Goal: Information Seeking & Learning: Compare options

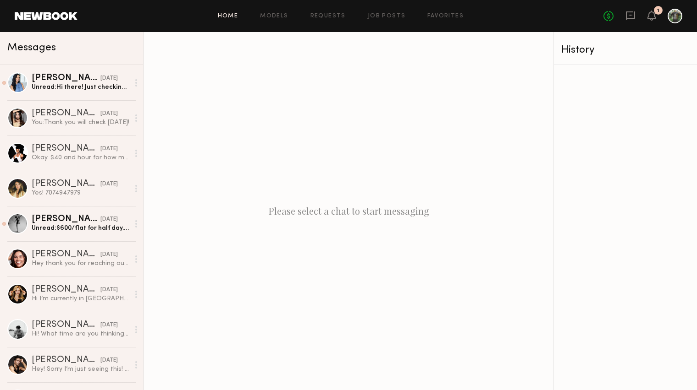
drag, startPoint x: 226, startPoint y: 21, endPoint x: 234, endPoint y: 16, distance: 9.3
click at [230, 19] on div "Home Models Requests Job Posts Favorites Sign Out No fees up to $5,000 1" at bounding box center [379, 16] width 605 height 15
click at [234, 15] on link "Home" at bounding box center [228, 16] width 21 height 6
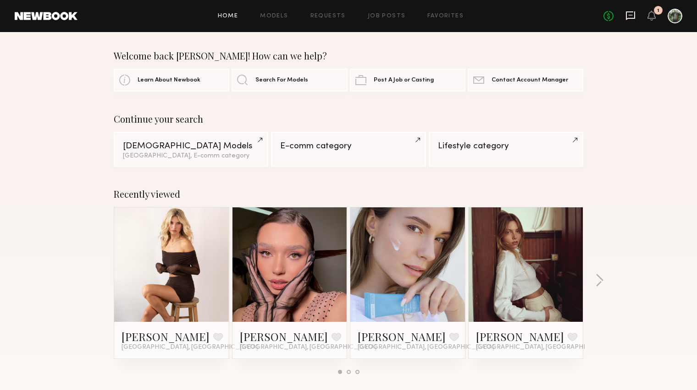
click at [631, 17] on icon at bounding box center [630, 15] width 9 height 9
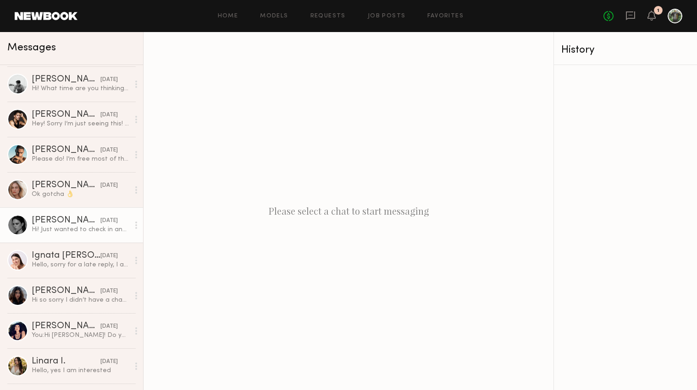
scroll to position [246, 0]
click at [72, 222] on div "Tori W." at bounding box center [66, 220] width 69 height 9
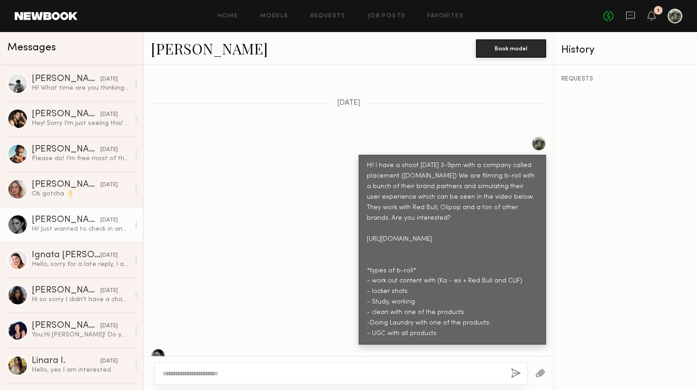
scroll to position [285, 0]
drag, startPoint x: 443, startPoint y: 316, endPoint x: 367, endPoint y: 149, distance: 182.8
click at [367, 160] on div "Hi! I have a shoot on Sunday 3-9pm with a company called placement (findplaceme…" at bounding box center [452, 249] width 171 height 179
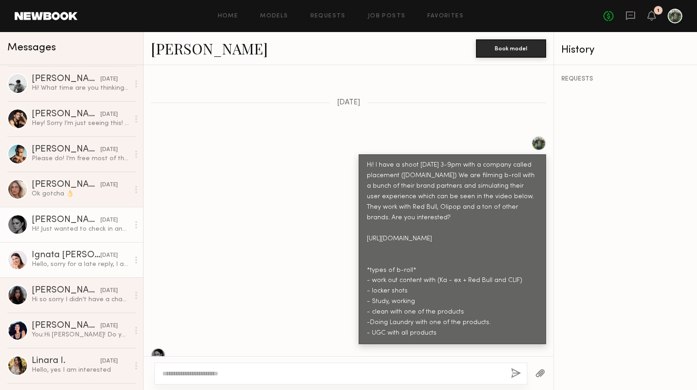
click at [58, 266] on div "Hello, sorry for a late reply, I am interested in those type of shoots. Just wa…" at bounding box center [81, 264] width 98 height 9
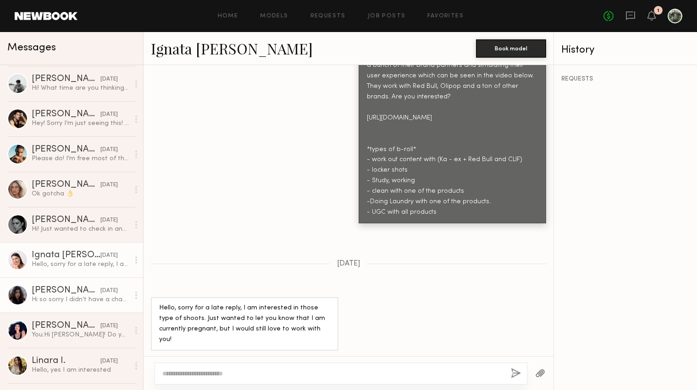
scroll to position [409, 0]
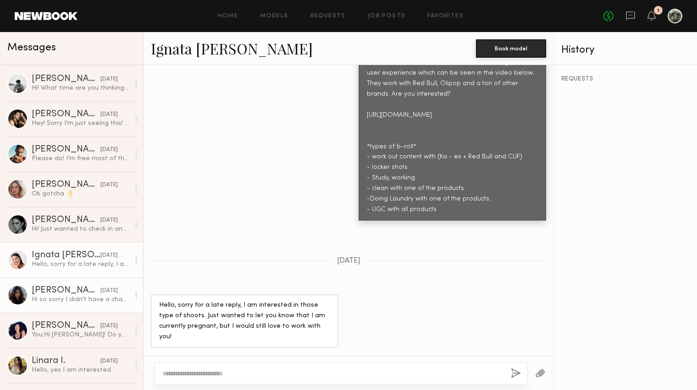
click at [40, 301] on div "Hi so sorry I didn’t have a chance to respond, unfortunately I’ve been out of t…" at bounding box center [81, 300] width 98 height 9
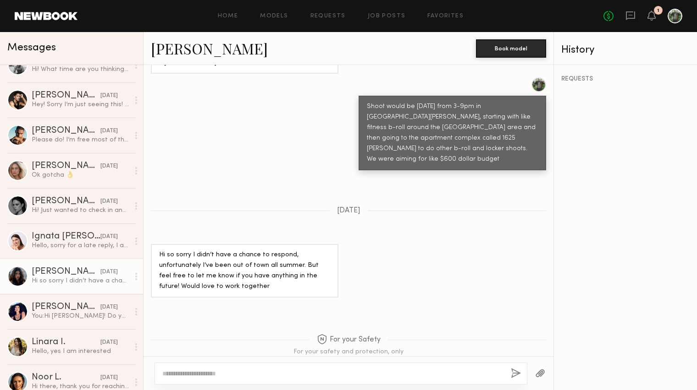
scroll to position [271, 0]
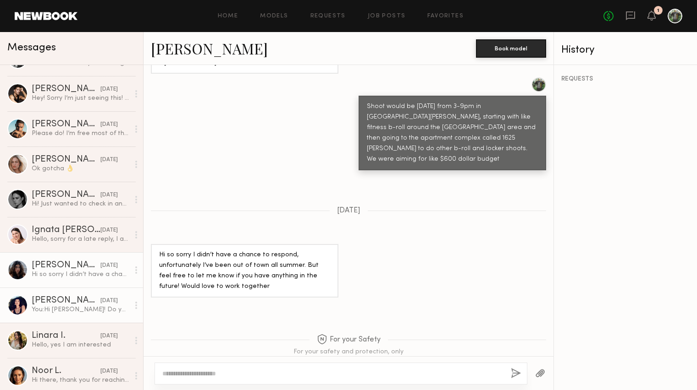
click at [50, 315] on link "Naraa B. 07/15/2025 You: Hi Nara! Do you have any styles you wearing oversize t…" at bounding box center [71, 305] width 143 height 35
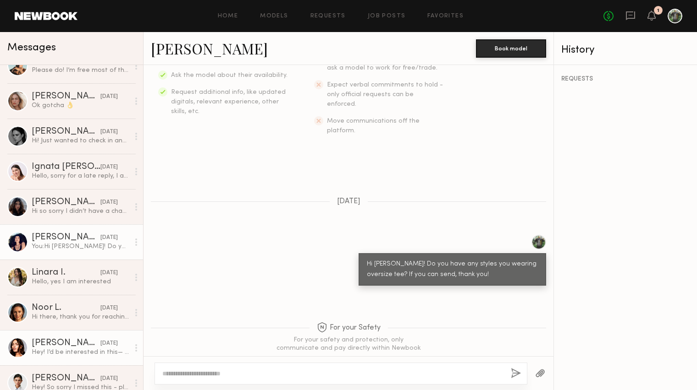
scroll to position [337, 0]
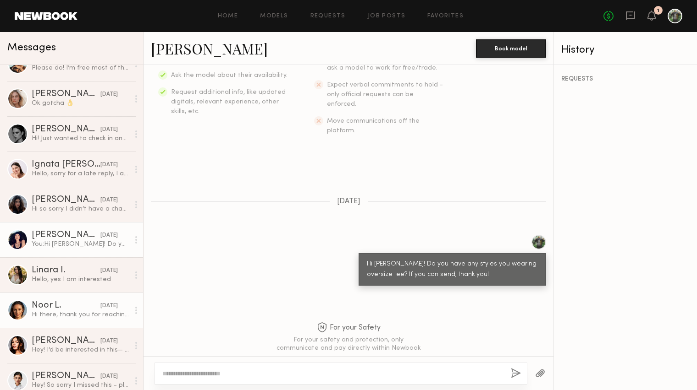
click at [55, 320] on link "Noor L. 07/15/2025 Hi there, thank you for reaching out! Sorry I didn’t see thi…" at bounding box center [71, 310] width 143 height 35
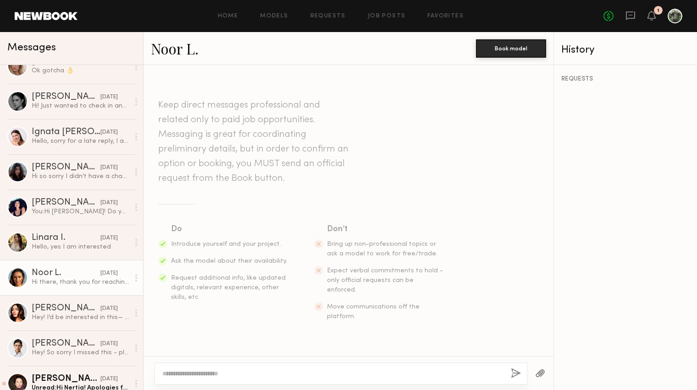
click at [182, 48] on link "Noor L." at bounding box center [175, 48] width 48 height 20
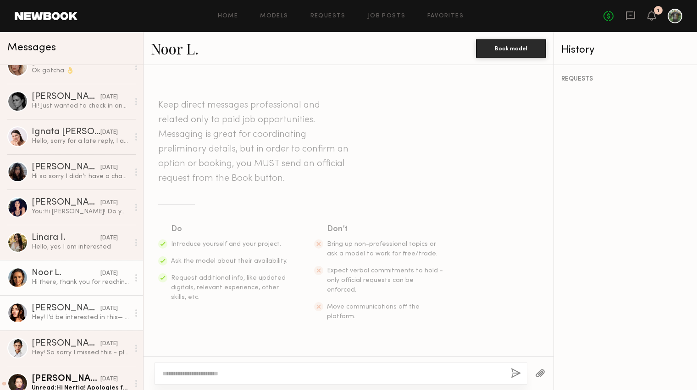
click at [52, 306] on div "Lauren G." at bounding box center [66, 308] width 69 height 9
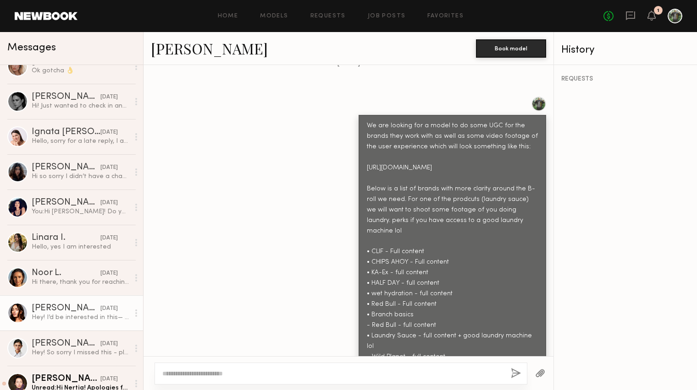
scroll to position [537, 0]
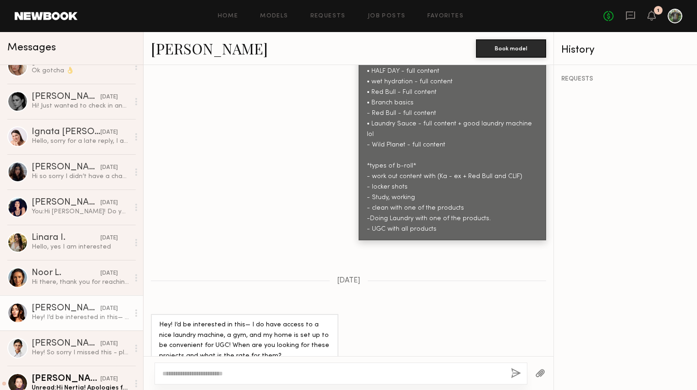
click at [14, 313] on div at bounding box center [17, 313] width 21 height 21
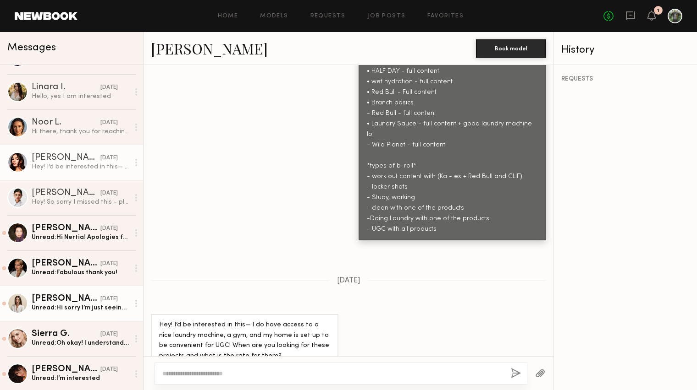
scroll to position [522, 0]
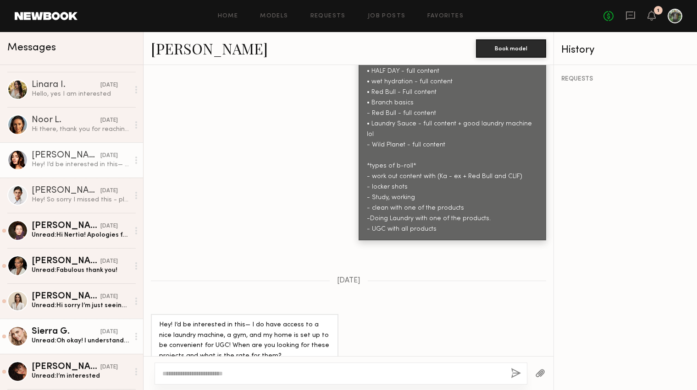
click at [58, 335] on div "Sierra G." at bounding box center [66, 332] width 69 height 9
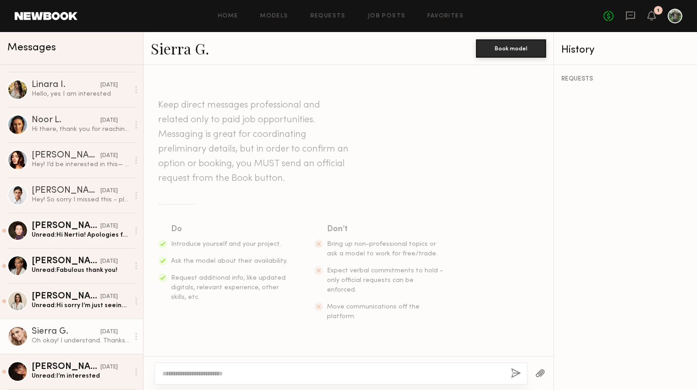
click at [170, 50] on link "Sierra G." at bounding box center [180, 48] width 58 height 20
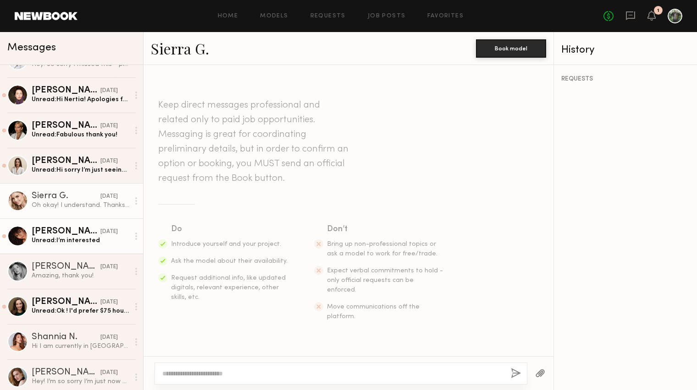
scroll to position [659, 0]
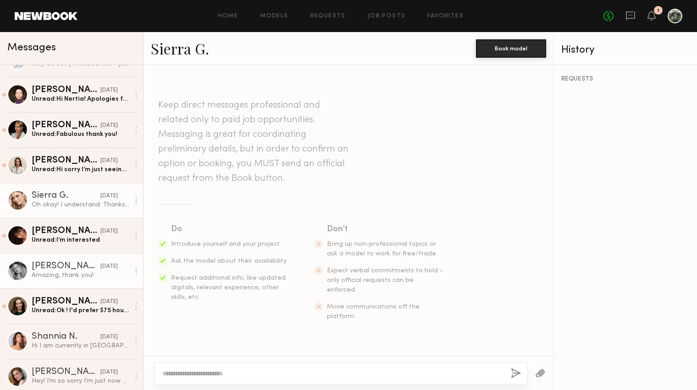
click at [49, 264] on div "Natalie C." at bounding box center [66, 266] width 69 height 9
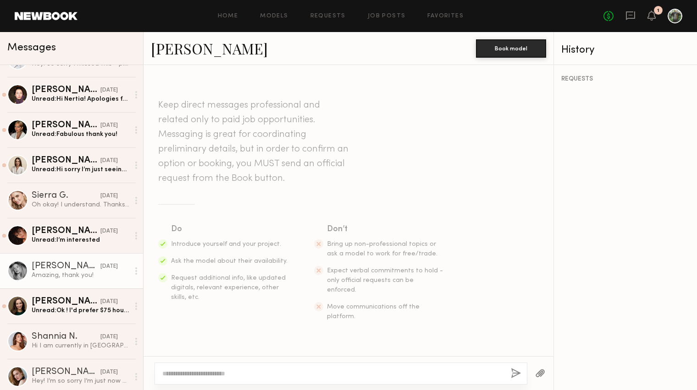
click at [184, 47] on link "Natalie C." at bounding box center [209, 48] width 117 height 20
drag, startPoint x: 21, startPoint y: 272, endPoint x: 52, endPoint y: 265, distance: 32.3
click at [21, 271] on div at bounding box center [17, 271] width 21 height 21
click at [183, 52] on link "Natalie C." at bounding box center [209, 48] width 117 height 20
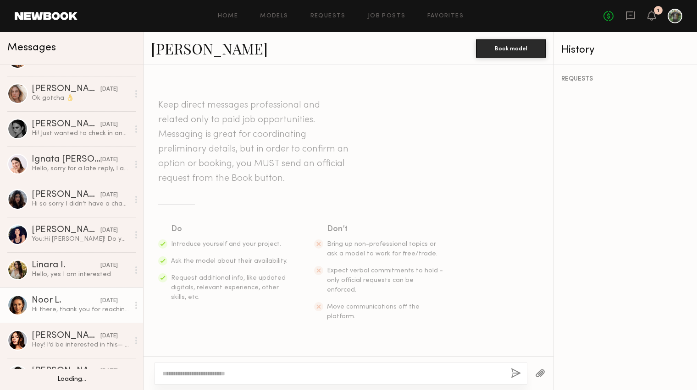
scroll to position [176, 0]
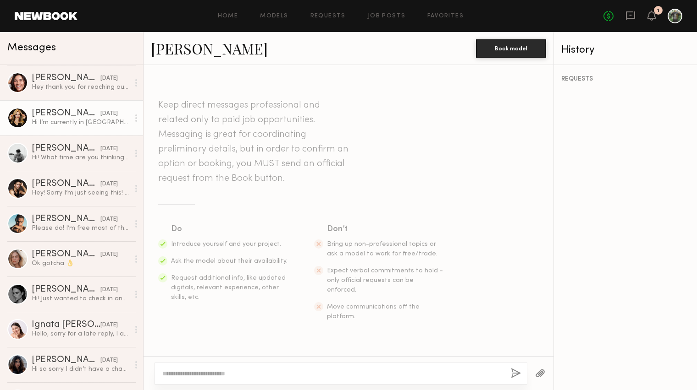
click at [52, 124] on div "Hi I’m currently in Thailand until the 25th" at bounding box center [81, 122] width 98 height 9
click at [181, 53] on link "Heloise H." at bounding box center [209, 48] width 117 height 20
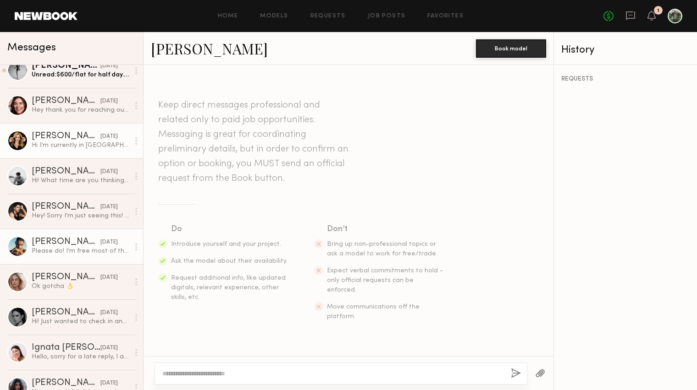
scroll to position [148, 0]
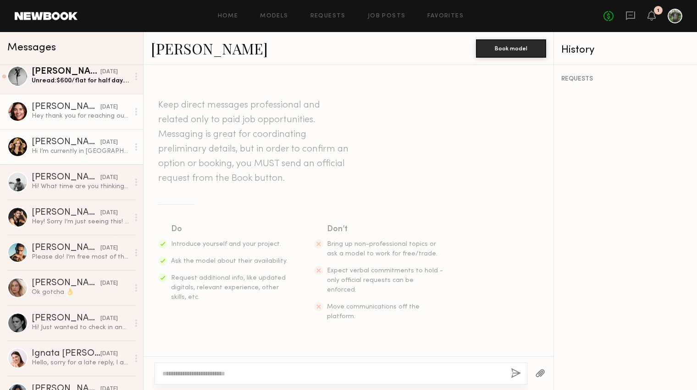
click at [62, 119] on div "Hey thank you for reaching out!! Would love to shoot with you for your next upc…" at bounding box center [81, 116] width 98 height 9
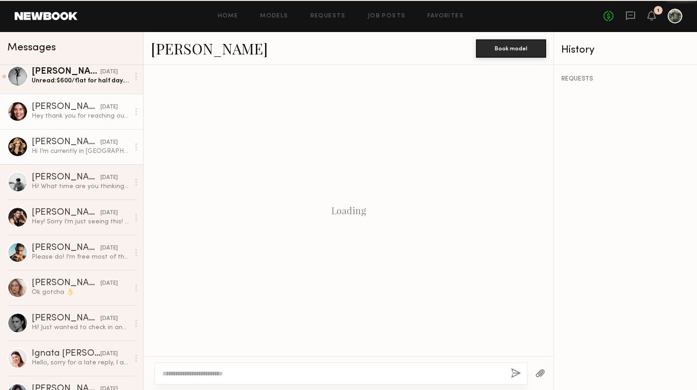
scroll to position [380, 0]
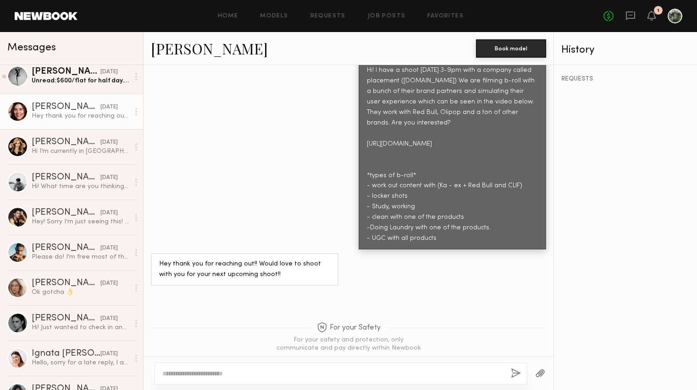
click at [164, 54] on link "Aitana B." at bounding box center [209, 48] width 117 height 20
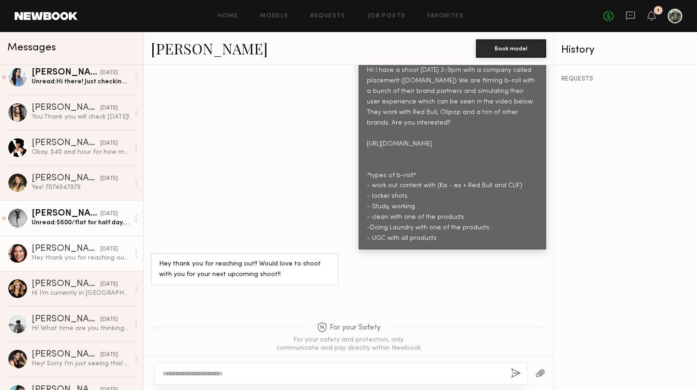
scroll to position [0, 0]
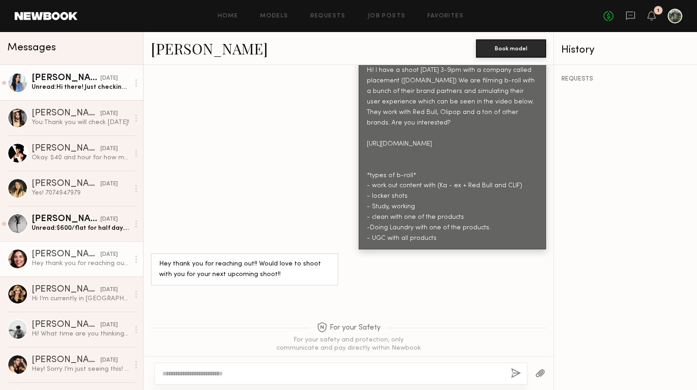
click at [60, 87] on div "Unread: Hi there! Just checking to see if you would still like me to shoot with…" at bounding box center [81, 87] width 98 height 9
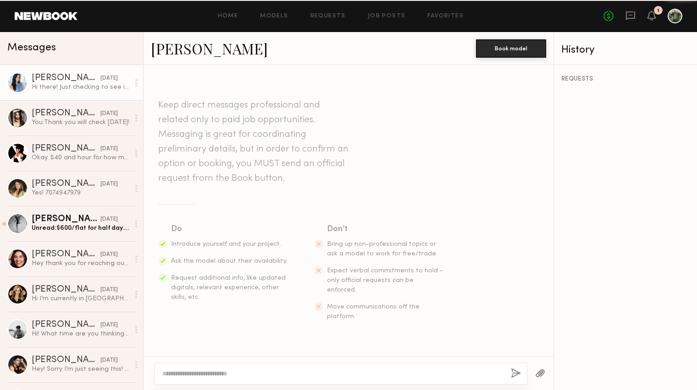
scroll to position [580, 0]
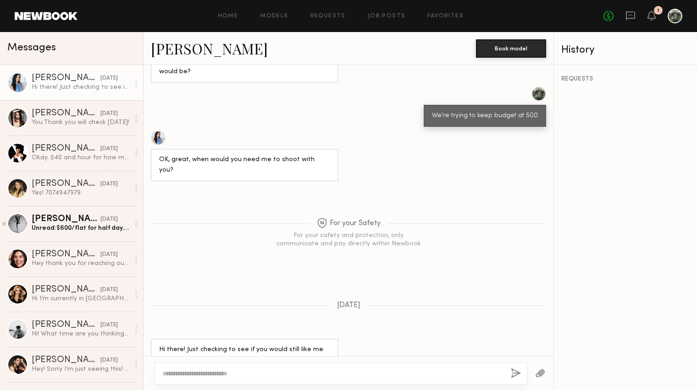
click at [193, 52] on link "Kristina D." at bounding box center [209, 48] width 117 height 20
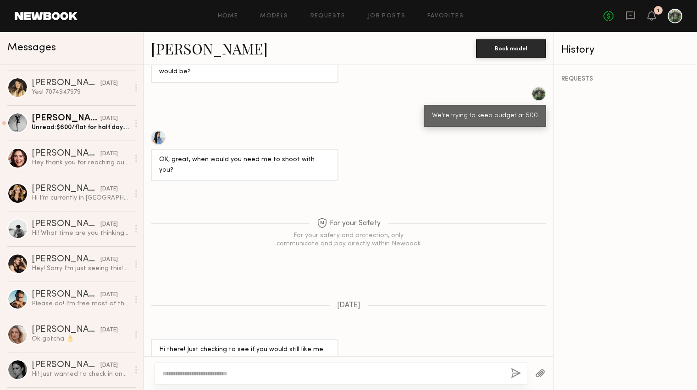
scroll to position [199, 0]
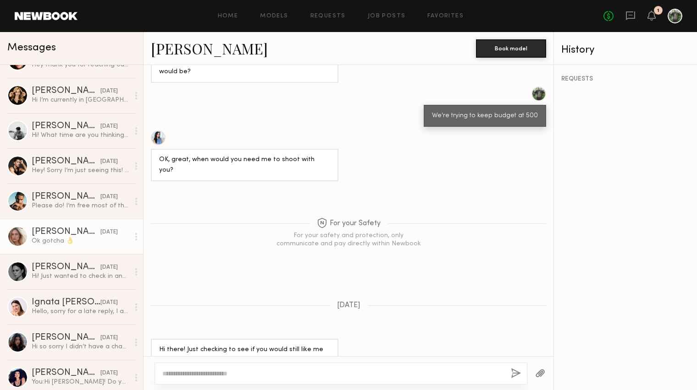
click at [18, 234] on div at bounding box center [17, 236] width 21 height 21
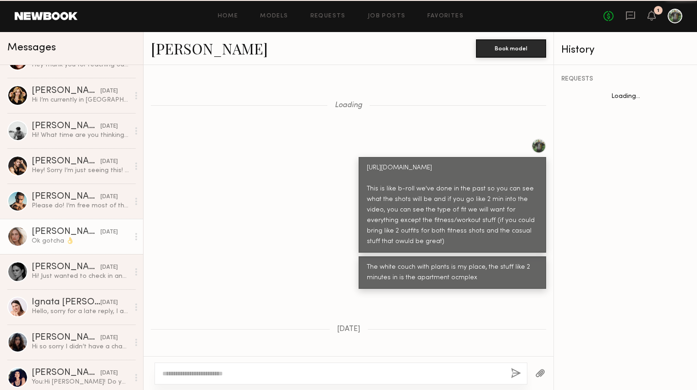
scroll to position [1071, 0]
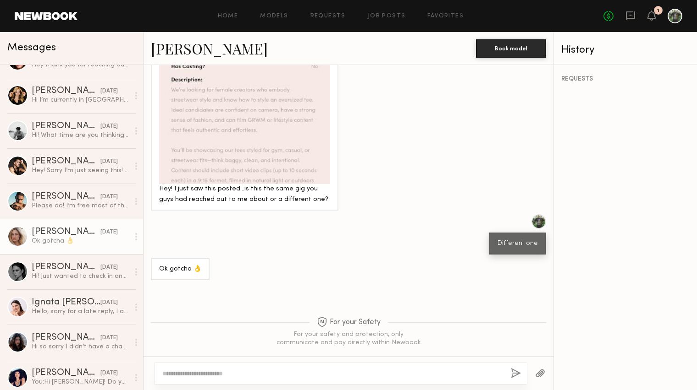
click at [176, 52] on link "Alivia R." at bounding box center [209, 48] width 117 height 20
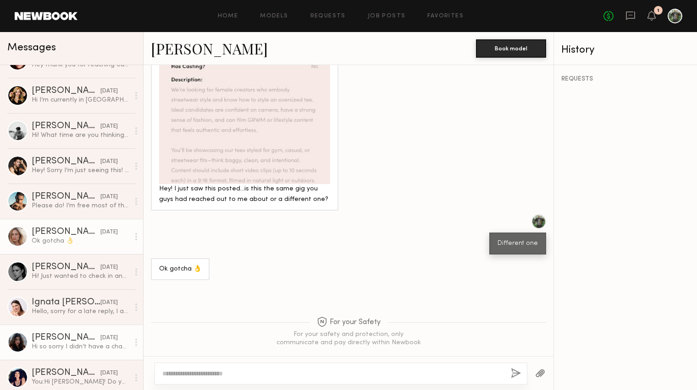
click at [18, 352] on div at bounding box center [17, 342] width 21 height 21
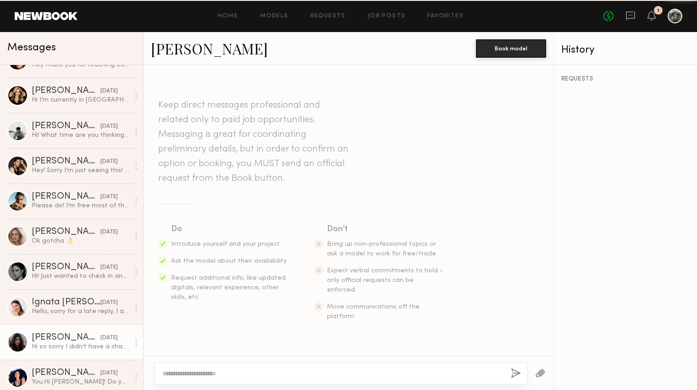
scroll to position [600, 0]
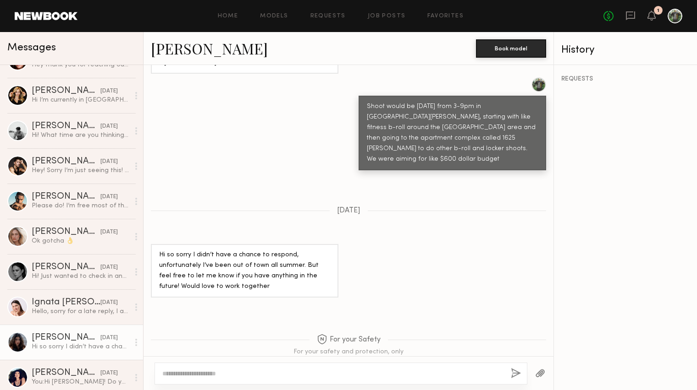
click at [178, 55] on link "Mia T." at bounding box center [209, 48] width 117 height 20
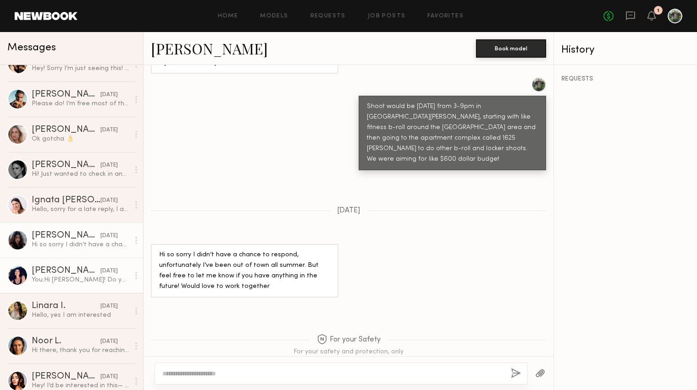
scroll to position [306, 0]
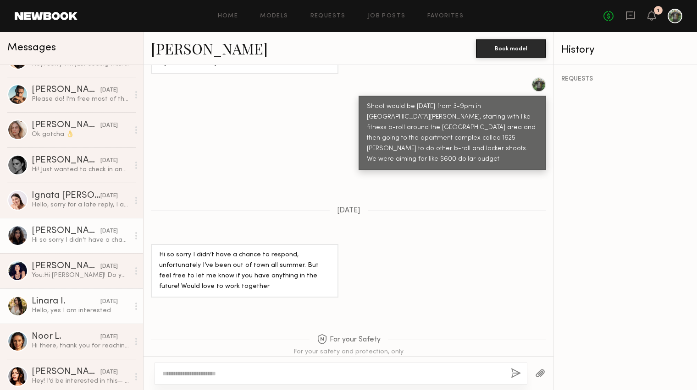
click at [22, 308] on div at bounding box center [17, 306] width 21 height 21
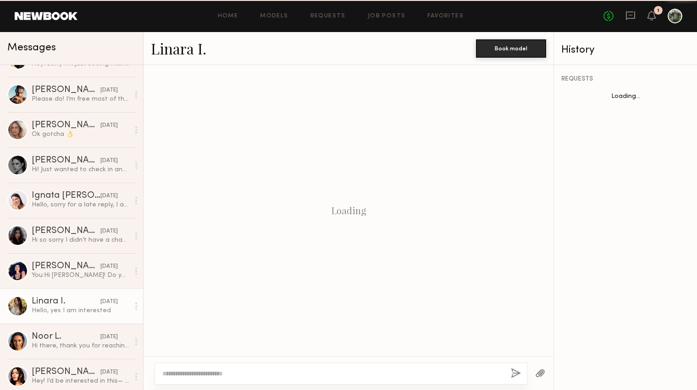
scroll to position [439, 0]
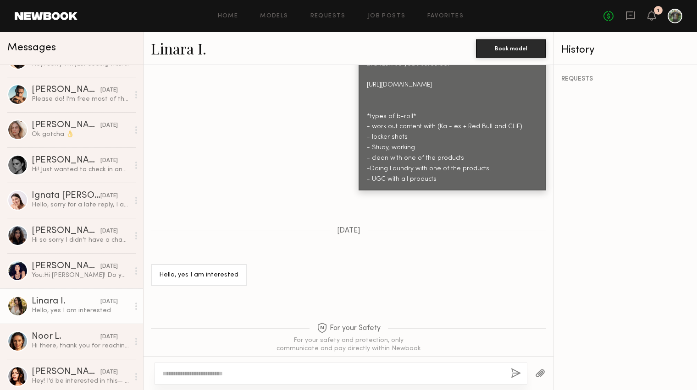
click at [191, 55] on link "Linara I." at bounding box center [178, 48] width 55 height 20
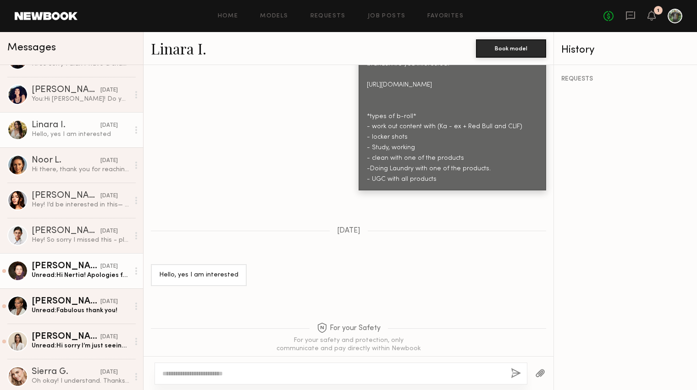
scroll to position [486, 0]
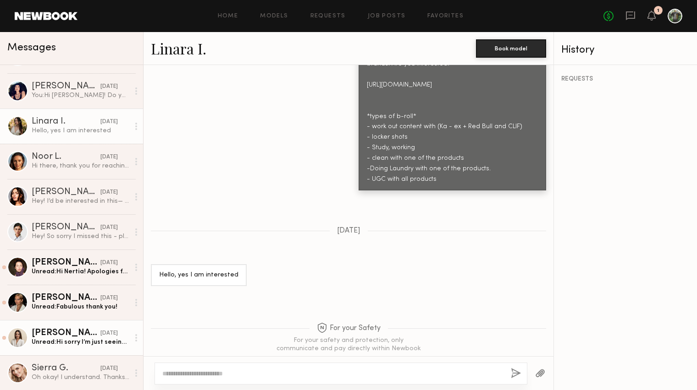
click at [22, 337] on div at bounding box center [17, 338] width 21 height 21
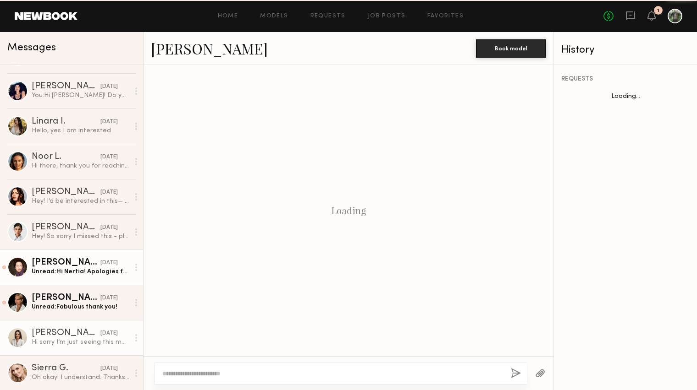
scroll to position [450, 0]
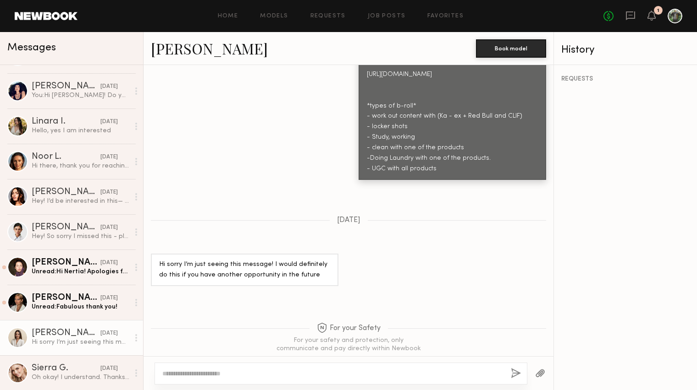
click at [173, 50] on link "Chloe C." at bounding box center [209, 48] width 117 height 20
click at [267, 16] on link "Models" at bounding box center [274, 16] width 28 height 6
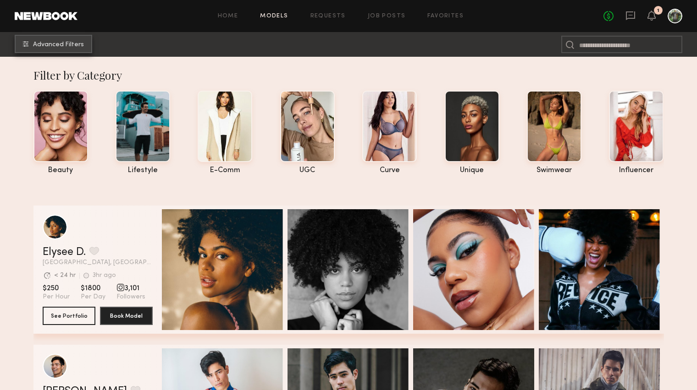
click at [52, 45] on span "Advanced Filters" at bounding box center [58, 45] width 51 height 6
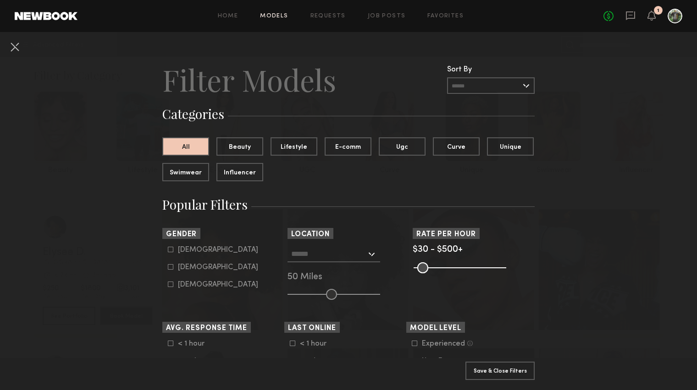
click at [304, 253] on input "text" at bounding box center [328, 254] width 75 height 16
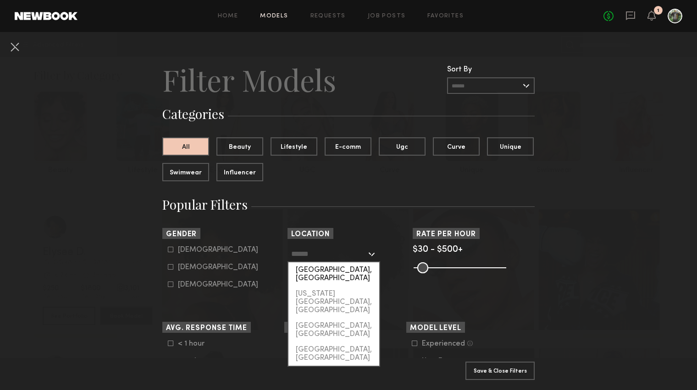
click at [315, 274] on div "Los Angeles, CA" at bounding box center [333, 275] width 91 height 24
type input "**********"
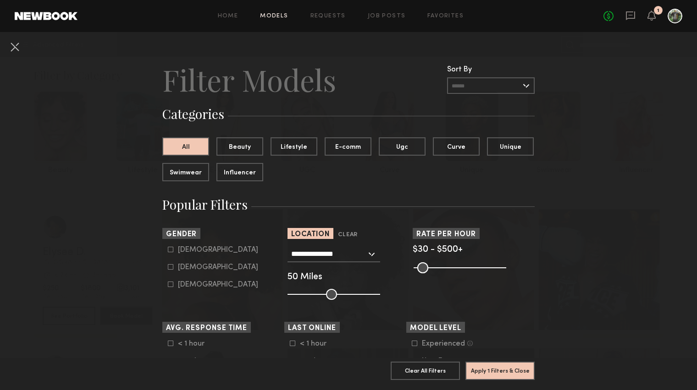
click at [192, 267] on div "Female" at bounding box center [218, 267] width 80 height 5
type input "**"
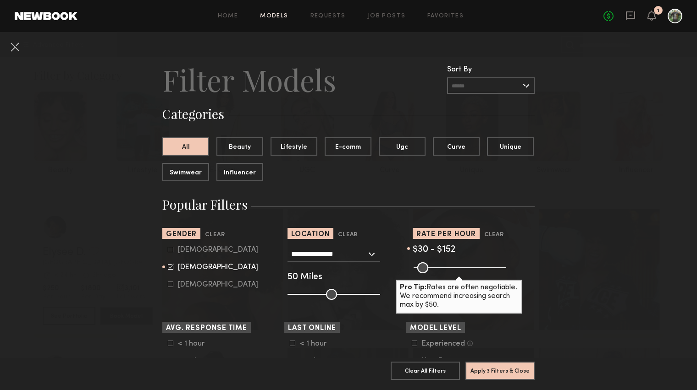
type input "***"
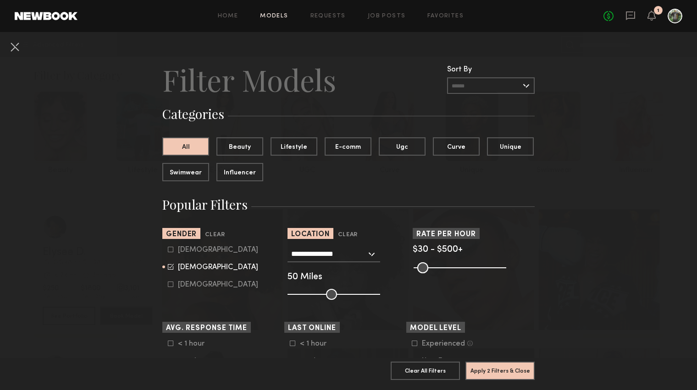
drag, startPoint x: 500, startPoint y: 270, endPoint x: 665, endPoint y: 273, distance: 164.6
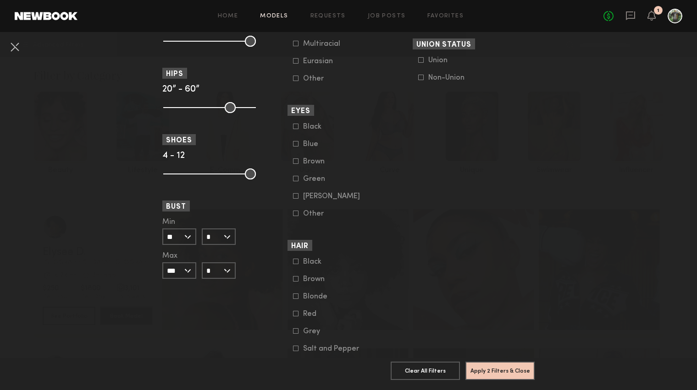
scroll to position [651, 0]
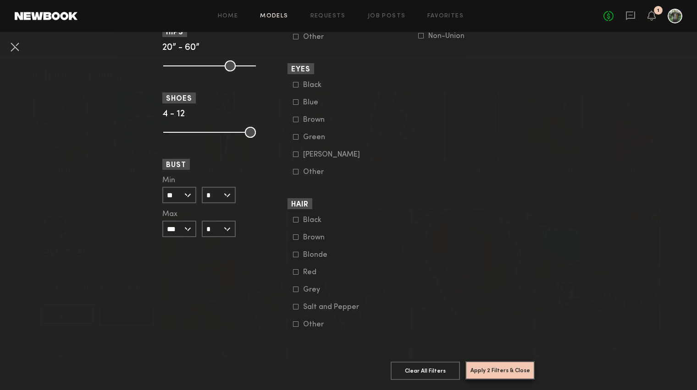
click at [490, 367] on button "Apply 2 Filters & Close" at bounding box center [499, 371] width 69 height 18
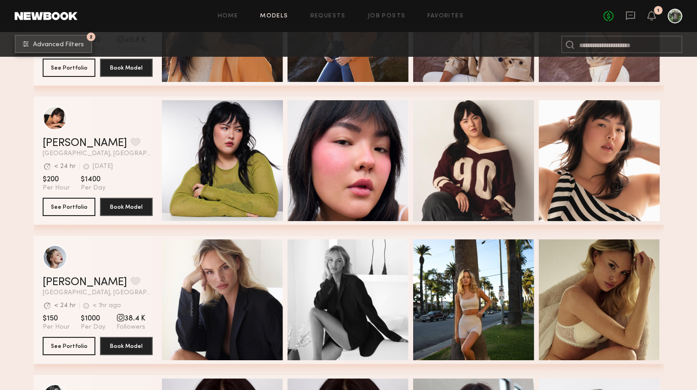
scroll to position [977, 0]
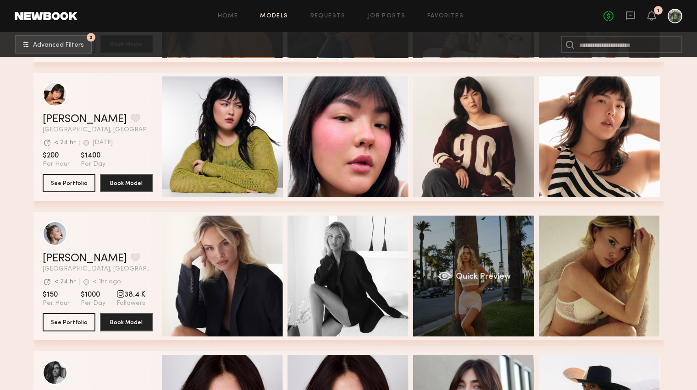
click at [454, 283] on div "Quick Preview" at bounding box center [473, 276] width 121 height 121
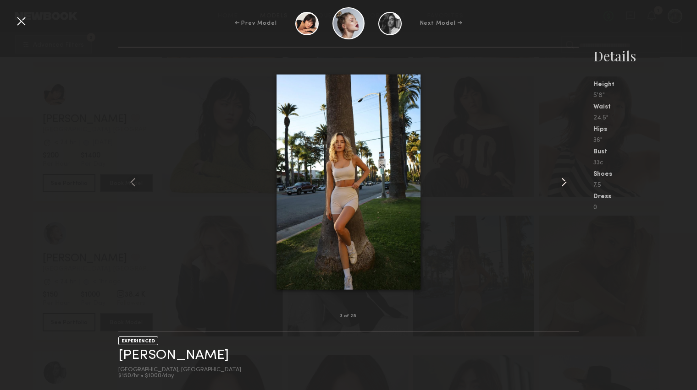
click at [564, 181] on common-icon at bounding box center [563, 182] width 15 height 15
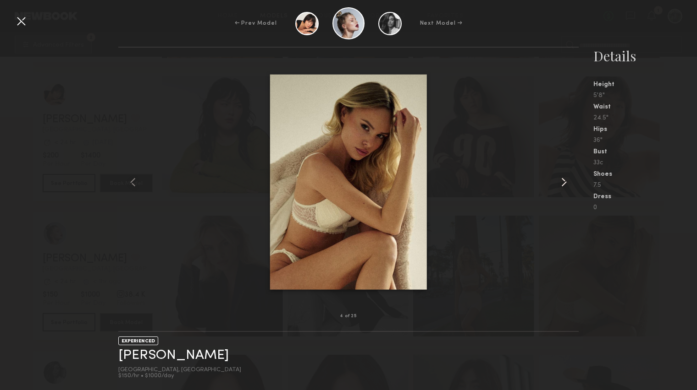
click at [564, 181] on common-icon at bounding box center [563, 182] width 15 height 15
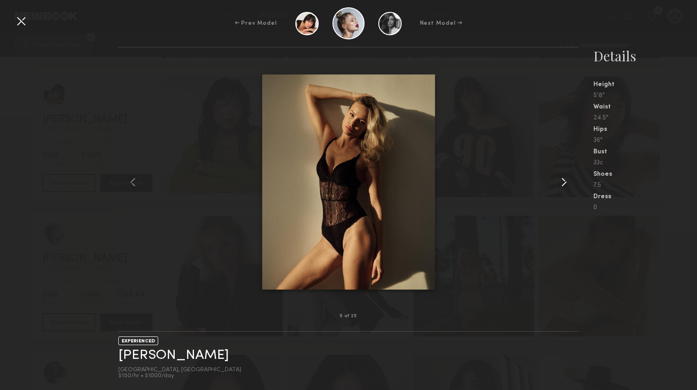
click at [564, 181] on common-icon at bounding box center [563, 182] width 15 height 15
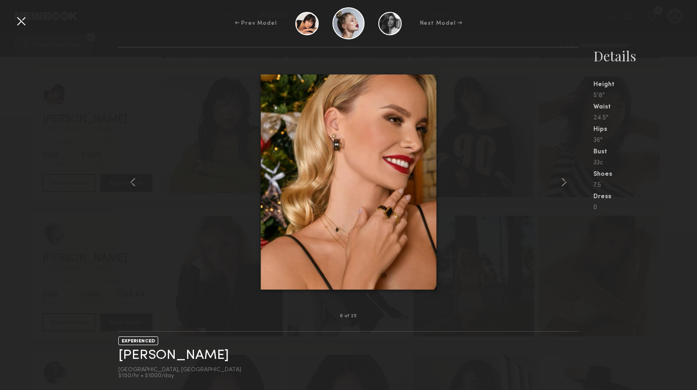
click at [24, 22] on div at bounding box center [21, 21] width 15 height 15
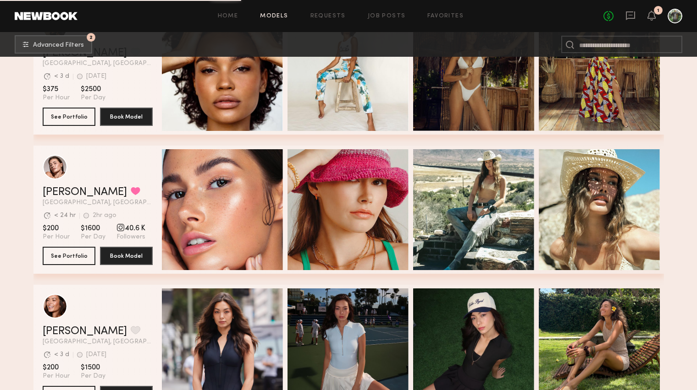
scroll to position [2917, 0]
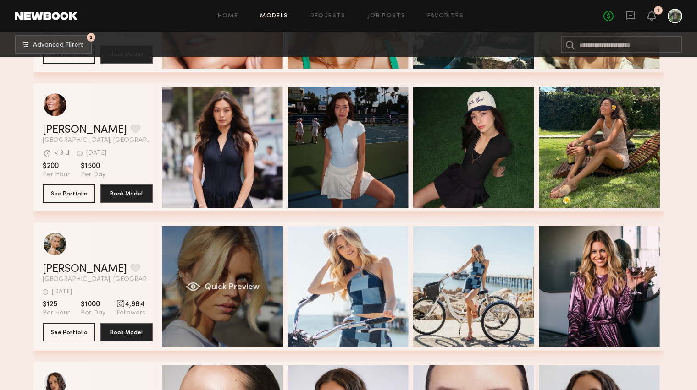
click at [219, 265] on div "Quick Preview" at bounding box center [222, 286] width 121 height 121
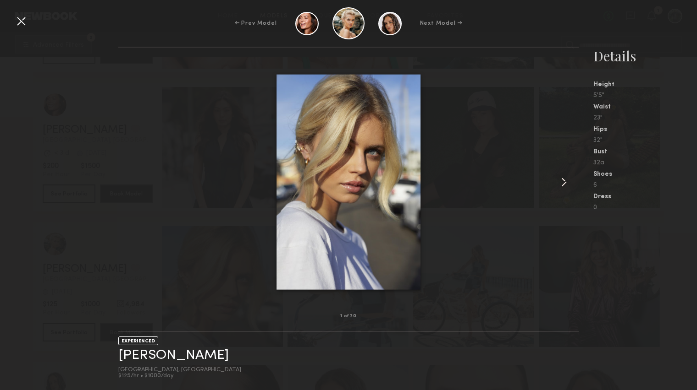
click at [566, 181] on common-icon at bounding box center [563, 182] width 15 height 15
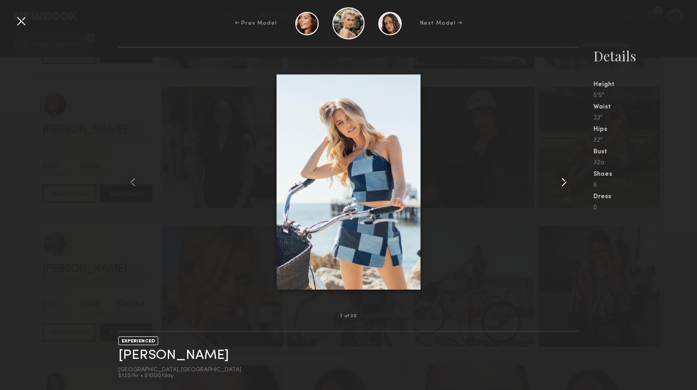
click at [566, 181] on common-icon at bounding box center [563, 182] width 15 height 15
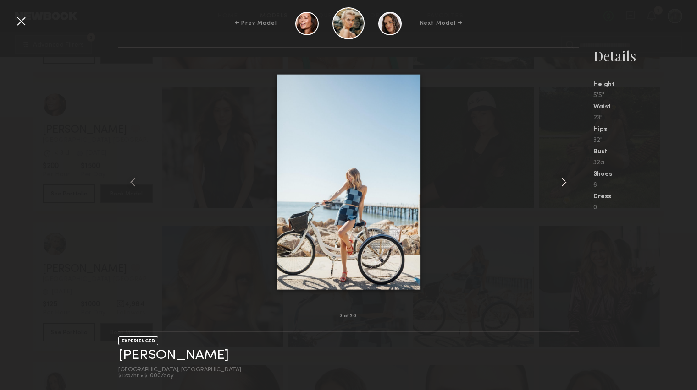
click at [566, 181] on common-icon at bounding box center [563, 182] width 15 height 15
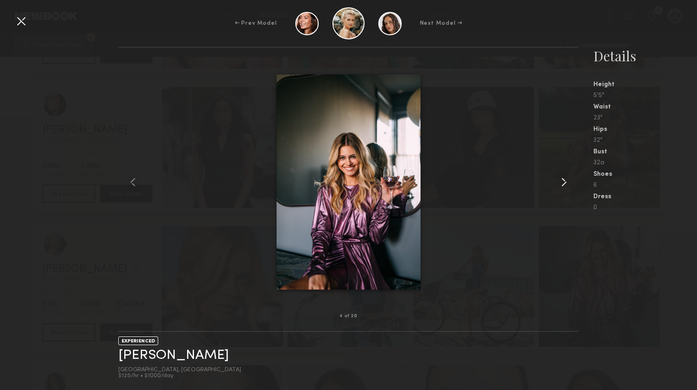
click at [566, 181] on common-icon at bounding box center [563, 182] width 15 height 15
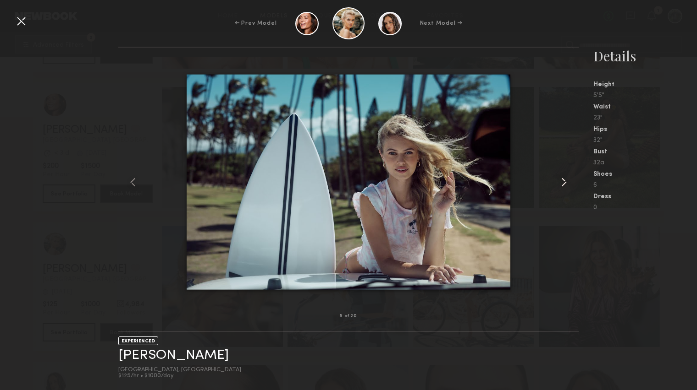
click at [566, 181] on common-icon at bounding box center [563, 182] width 15 height 15
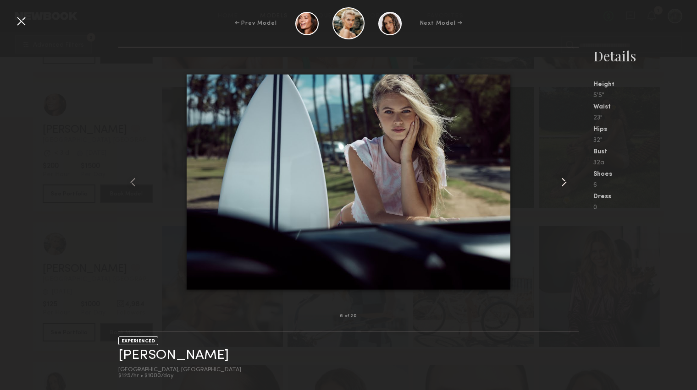
click at [566, 181] on common-icon at bounding box center [563, 182] width 15 height 15
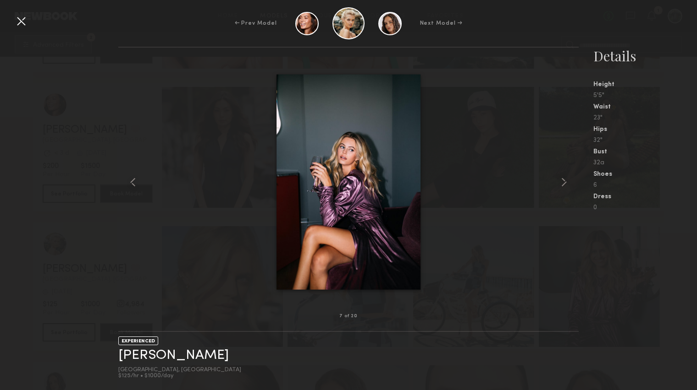
click at [24, 19] on div at bounding box center [21, 21] width 15 height 15
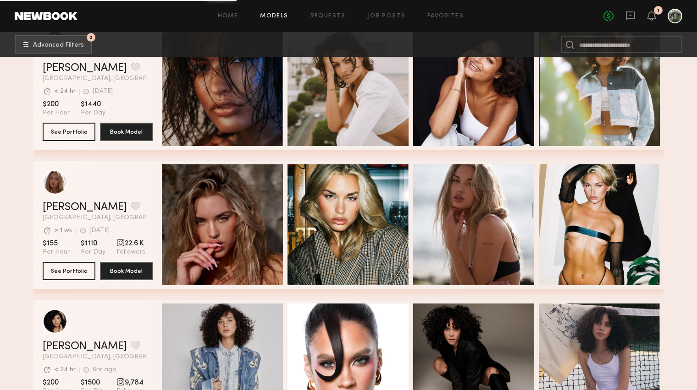
scroll to position [4817, 0]
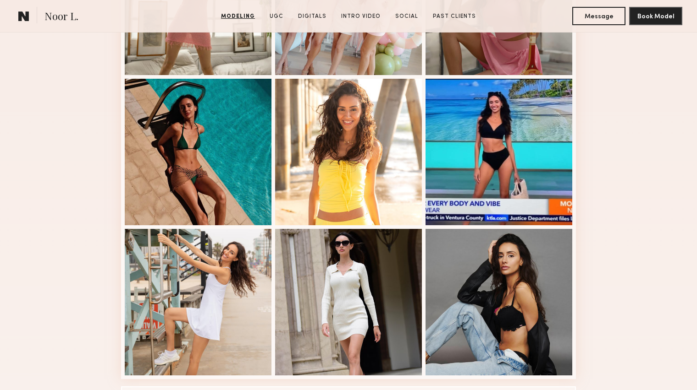
scroll to position [563, 0]
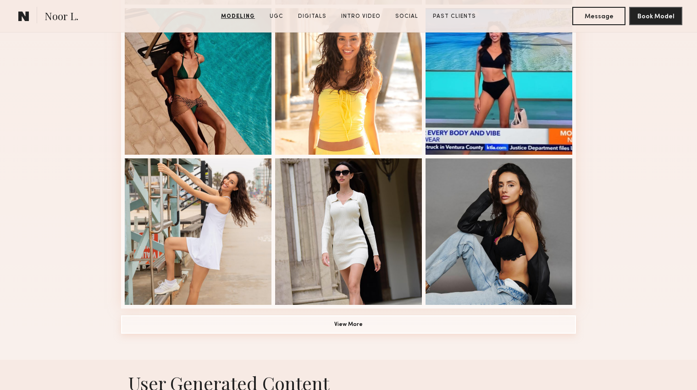
click at [343, 316] on button "View More" at bounding box center [348, 325] width 455 height 18
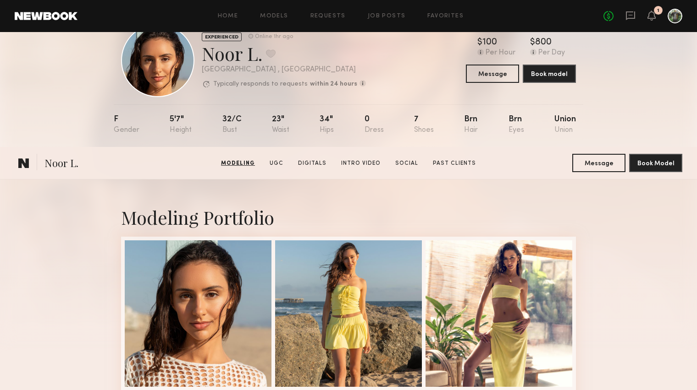
scroll to position [0, 0]
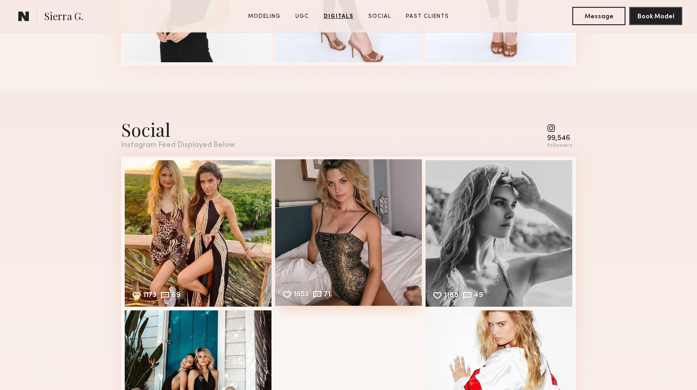
scroll to position [1979, 0]
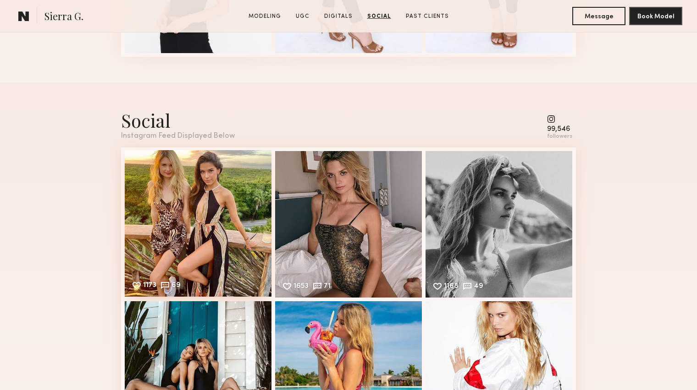
click at [227, 213] on div "1173 69 Likes & comments displayed to show model’s engagement" at bounding box center [198, 223] width 147 height 147
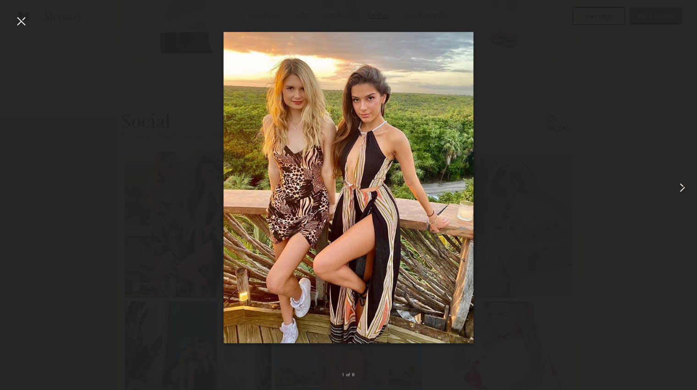
click at [676, 188] on common-icon at bounding box center [682, 188] width 15 height 15
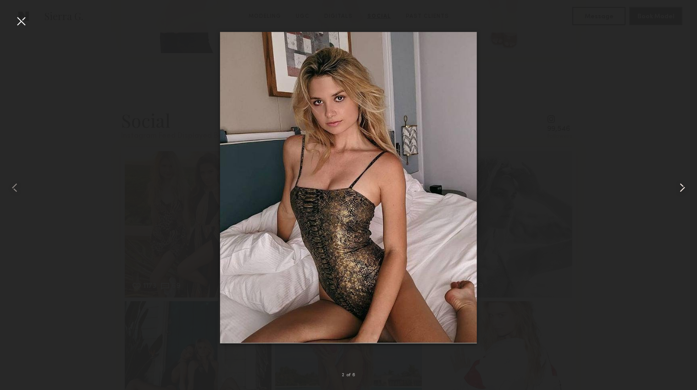
click at [676, 188] on common-icon at bounding box center [682, 188] width 15 height 15
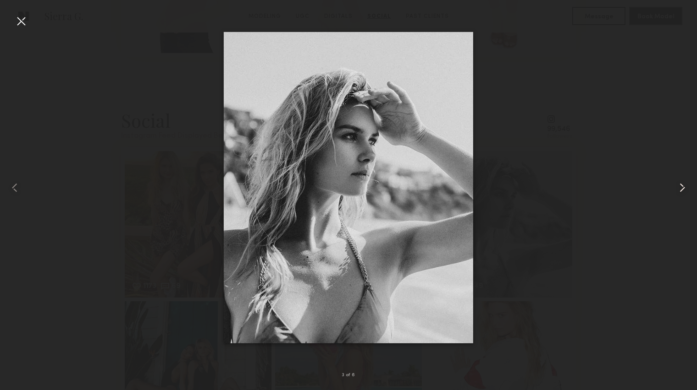
click at [676, 188] on common-icon at bounding box center [682, 188] width 15 height 15
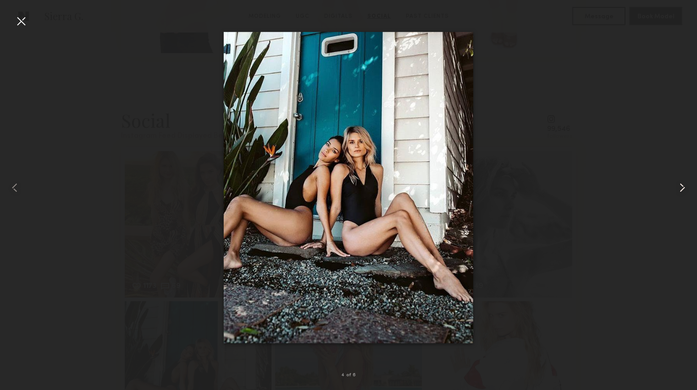
click at [676, 188] on common-icon at bounding box center [682, 188] width 15 height 15
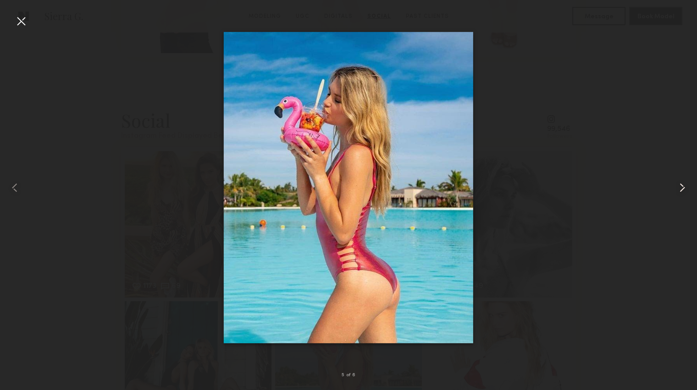
click at [676, 188] on common-icon at bounding box center [682, 188] width 15 height 15
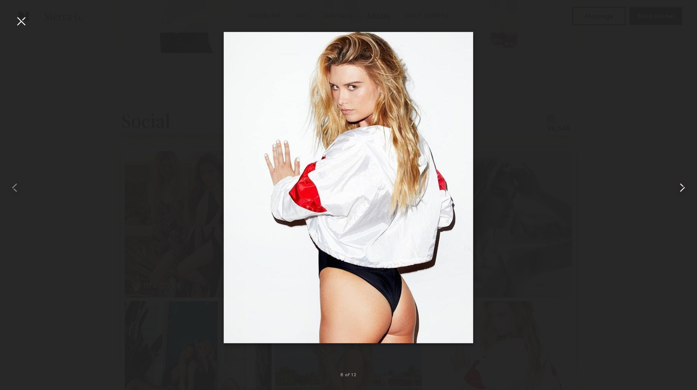
click at [676, 188] on common-icon at bounding box center [682, 188] width 15 height 15
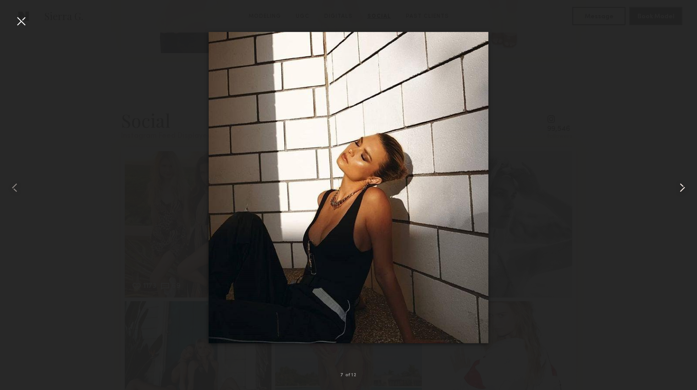
click at [676, 188] on common-icon at bounding box center [682, 188] width 15 height 15
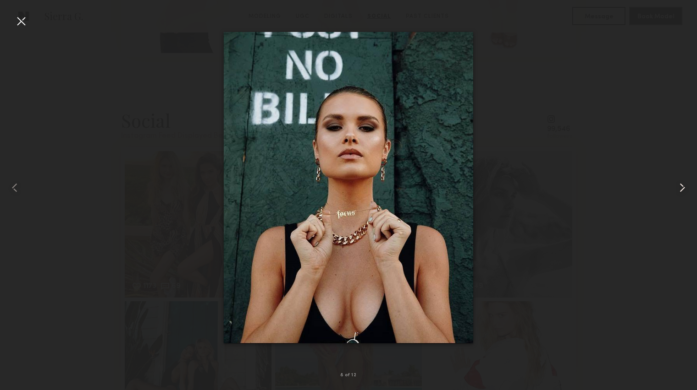
click at [676, 188] on common-icon at bounding box center [682, 188] width 15 height 15
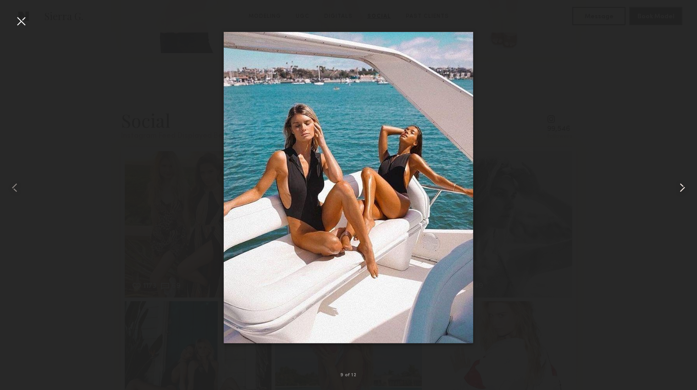
click at [676, 188] on common-icon at bounding box center [682, 188] width 15 height 15
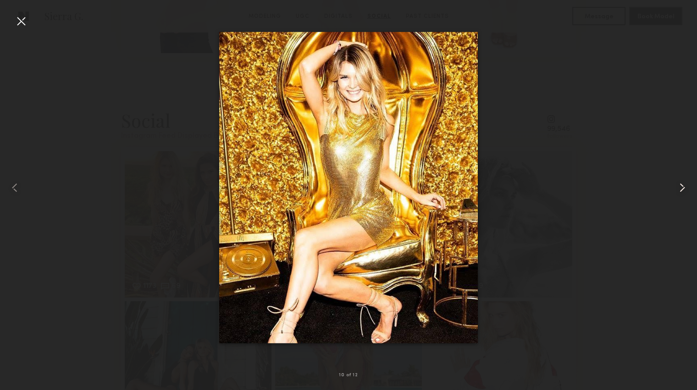
click at [676, 188] on common-icon at bounding box center [682, 188] width 15 height 15
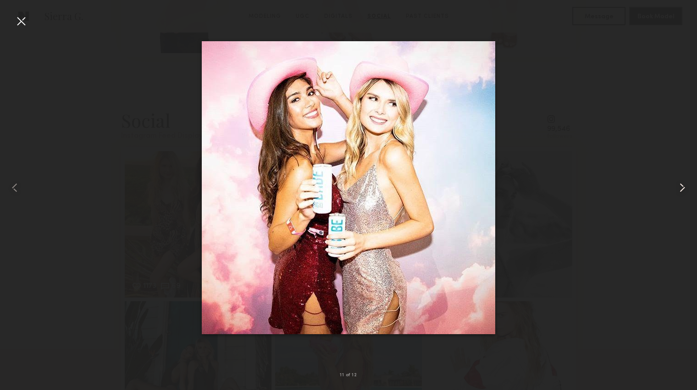
click at [682, 187] on common-icon at bounding box center [682, 188] width 15 height 15
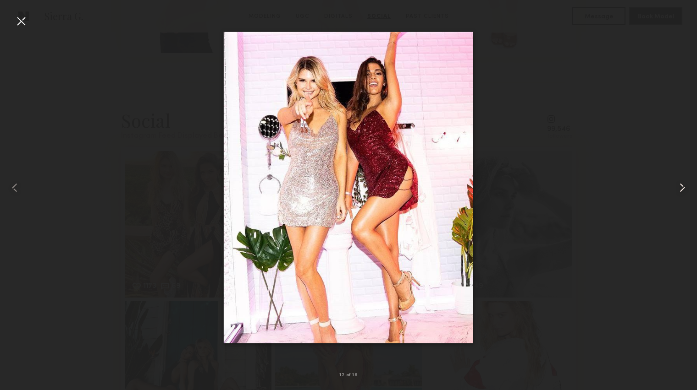
click at [676, 192] on common-icon at bounding box center [682, 188] width 15 height 15
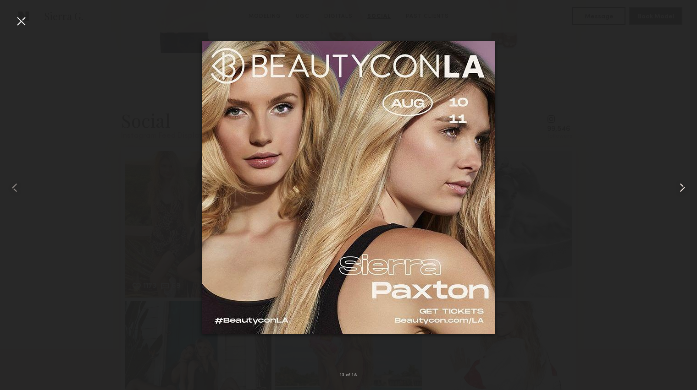
click at [676, 192] on common-icon at bounding box center [682, 188] width 15 height 15
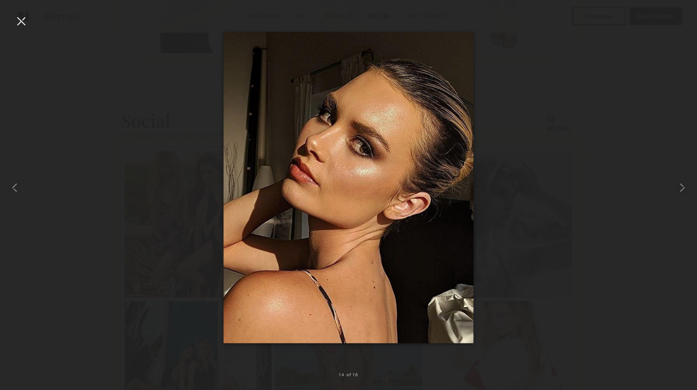
click at [23, 25] on div at bounding box center [21, 21] width 15 height 15
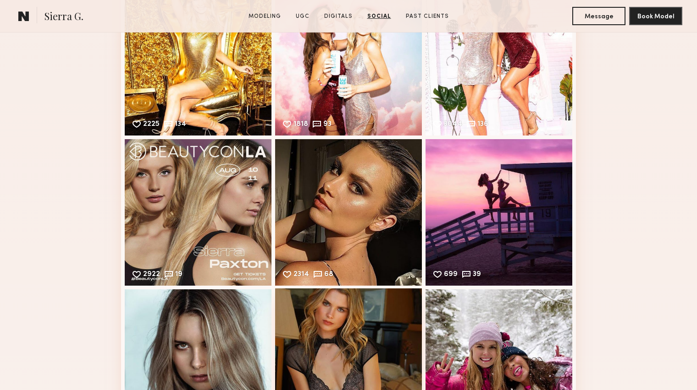
scroll to position [2715, 0]
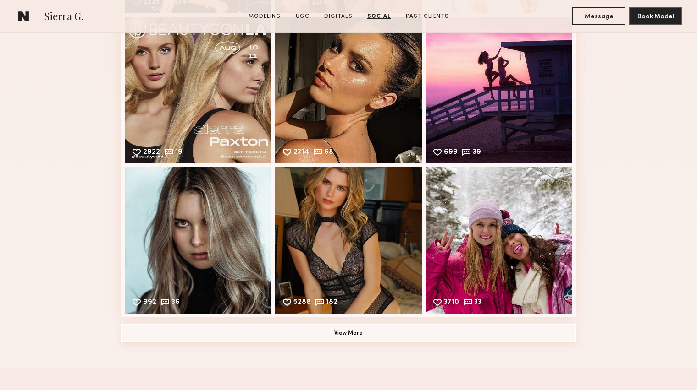
click at [345, 330] on button "View More" at bounding box center [348, 333] width 455 height 18
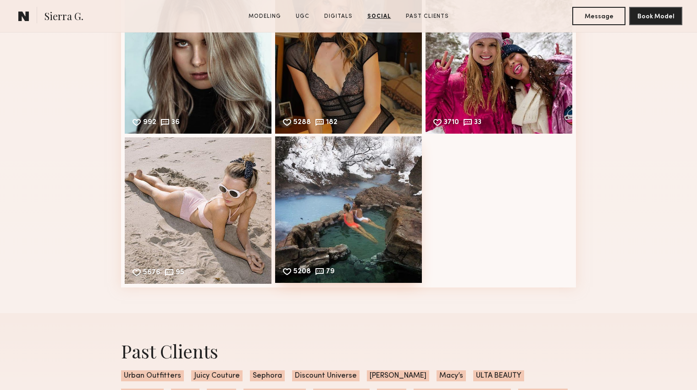
scroll to position [2908, 0]
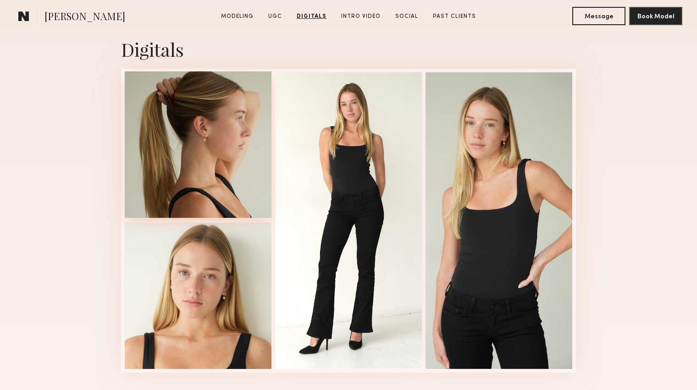
scroll to position [1814, 0]
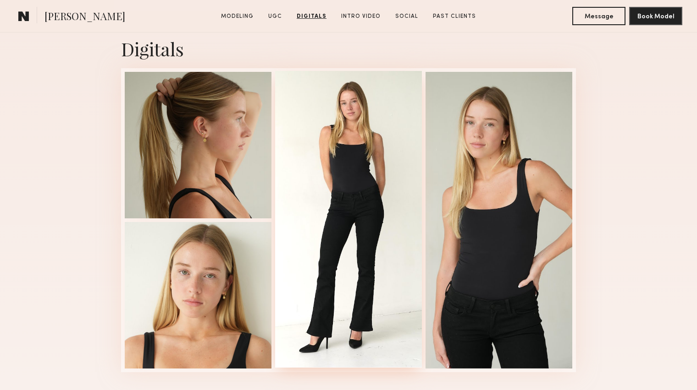
click at [341, 170] on div at bounding box center [348, 219] width 147 height 297
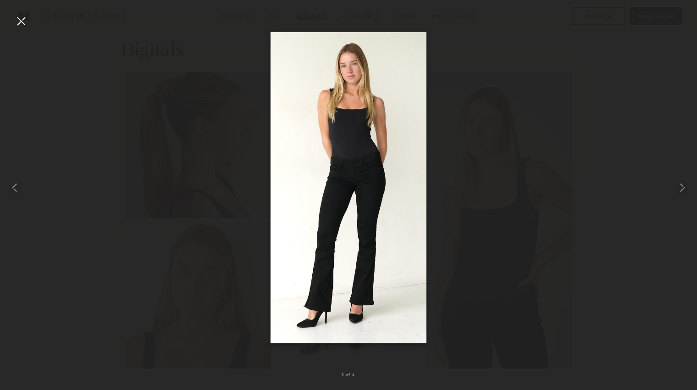
click at [20, 22] on div at bounding box center [21, 21] width 15 height 15
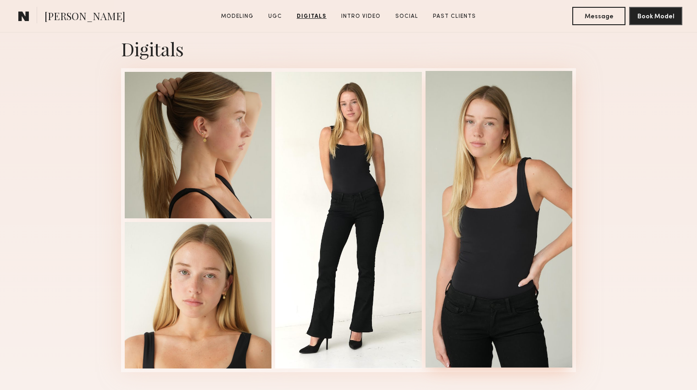
click at [476, 209] on div at bounding box center [498, 219] width 147 height 297
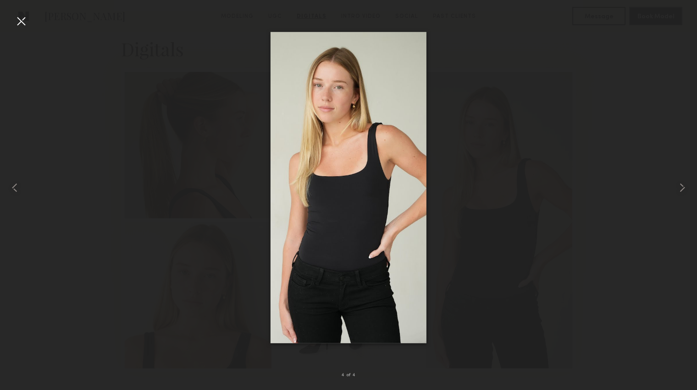
drag, startPoint x: 18, startPoint y: 21, endPoint x: 29, endPoint y: 24, distance: 11.3
click at [19, 21] on div at bounding box center [21, 21] width 15 height 15
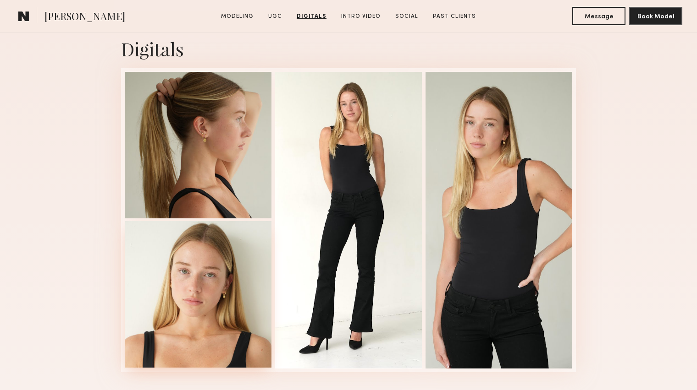
click at [224, 252] on div at bounding box center [198, 294] width 147 height 147
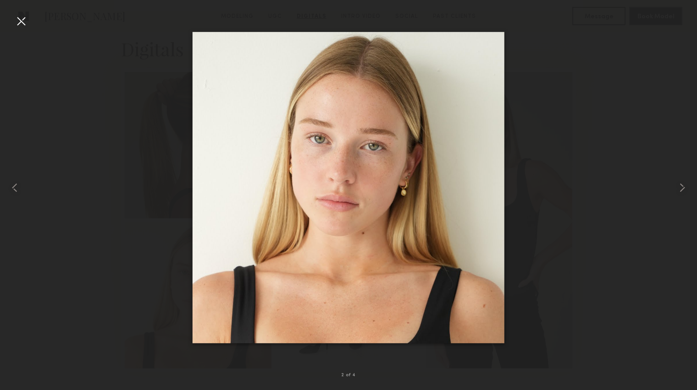
drag, startPoint x: 22, startPoint y: 22, endPoint x: 32, endPoint y: 33, distance: 14.6
click at [22, 21] on div at bounding box center [21, 21] width 15 height 15
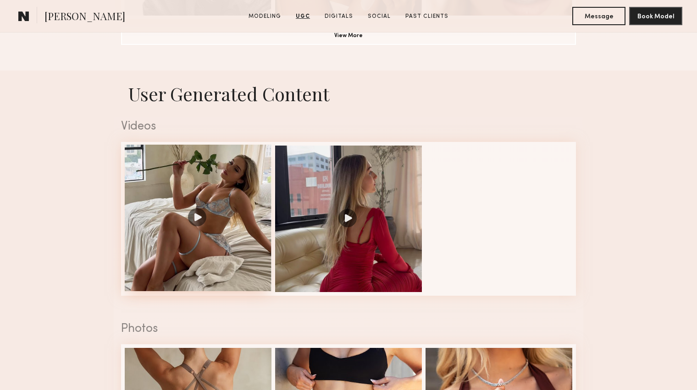
scroll to position [850, 0]
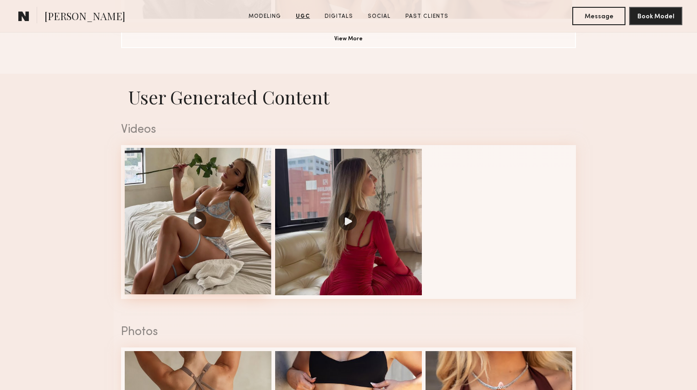
click at [220, 198] on div at bounding box center [198, 221] width 147 height 147
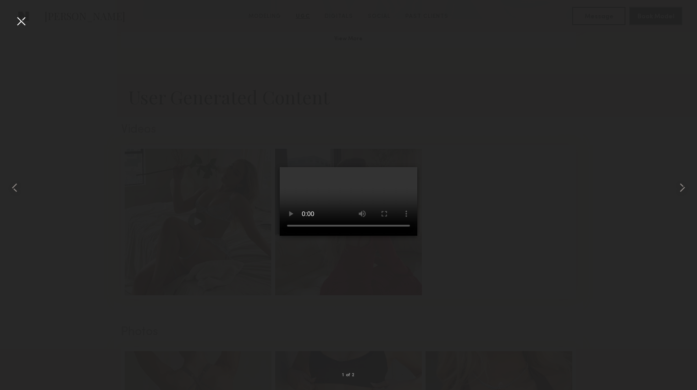
drag, startPoint x: 25, startPoint y: 21, endPoint x: 32, endPoint y: 22, distance: 7.0
click at [25, 21] on div at bounding box center [21, 21] width 15 height 15
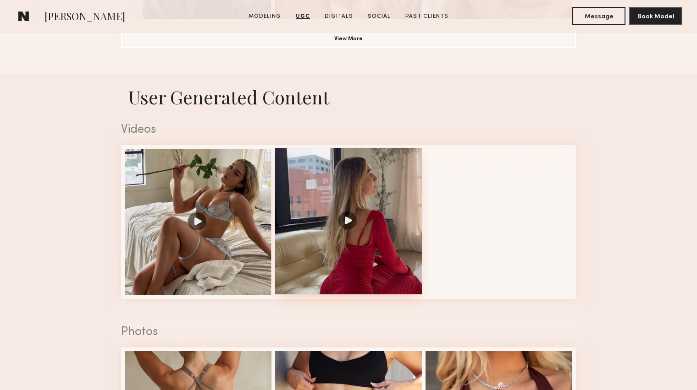
click at [395, 204] on div at bounding box center [348, 221] width 147 height 147
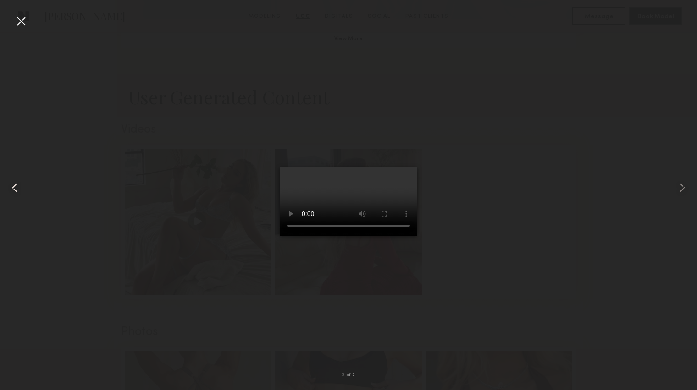
click at [20, 23] on div at bounding box center [21, 21] width 15 height 15
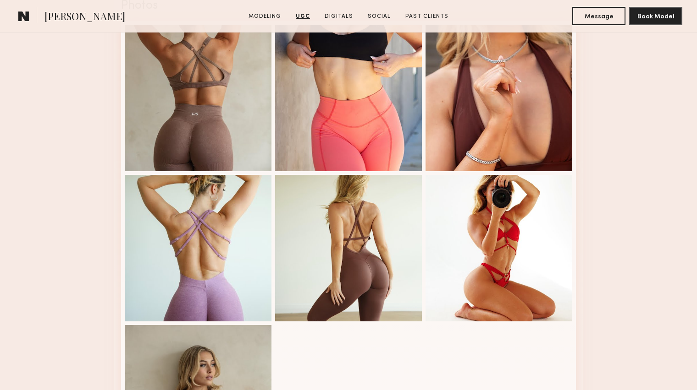
scroll to position [1219, 0]
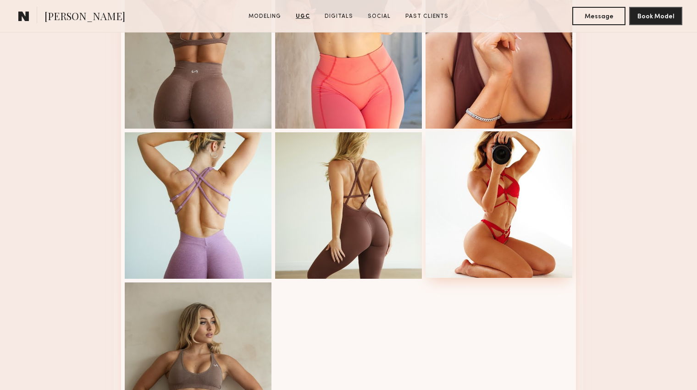
click at [475, 165] on div at bounding box center [498, 205] width 147 height 147
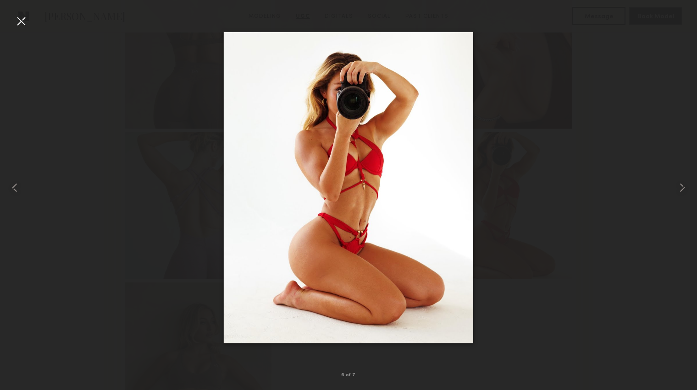
click at [17, 19] on div at bounding box center [21, 21] width 15 height 15
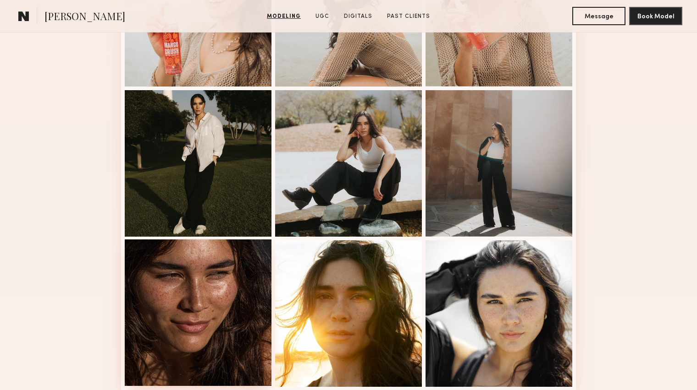
scroll to position [543, 0]
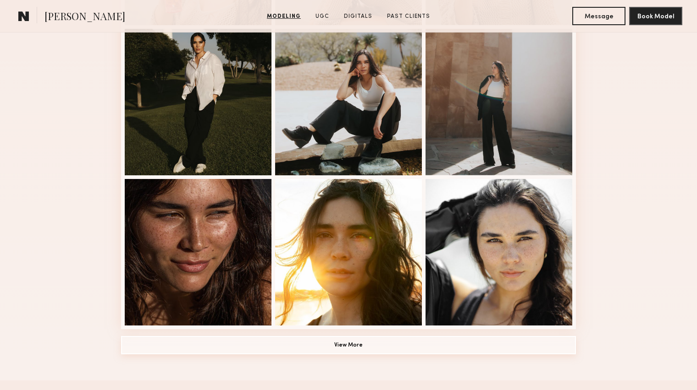
click at [343, 346] on button "View More" at bounding box center [348, 345] width 455 height 18
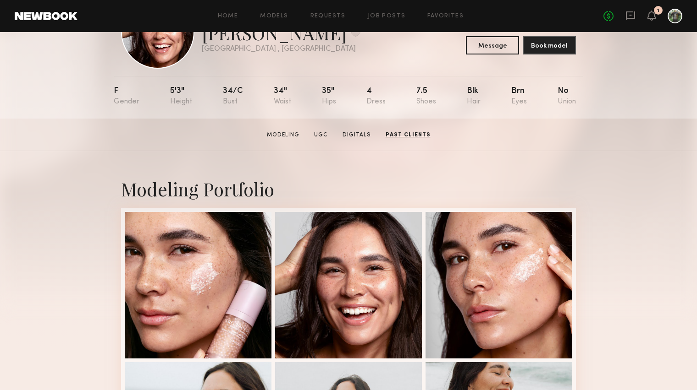
scroll to position [0, 0]
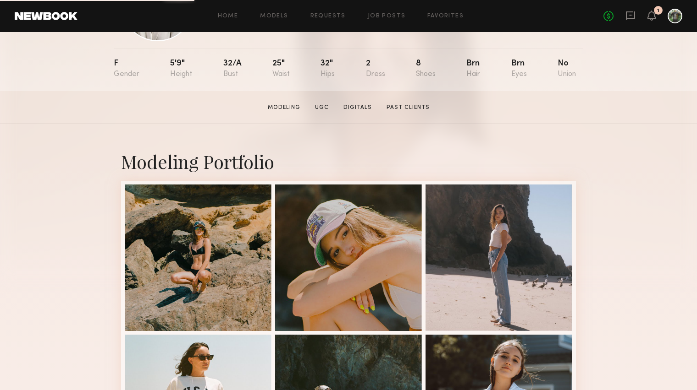
scroll to position [128, 0]
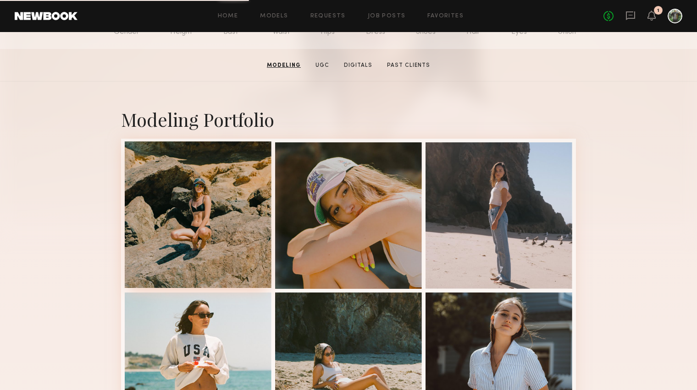
click at [205, 225] on div at bounding box center [198, 215] width 147 height 147
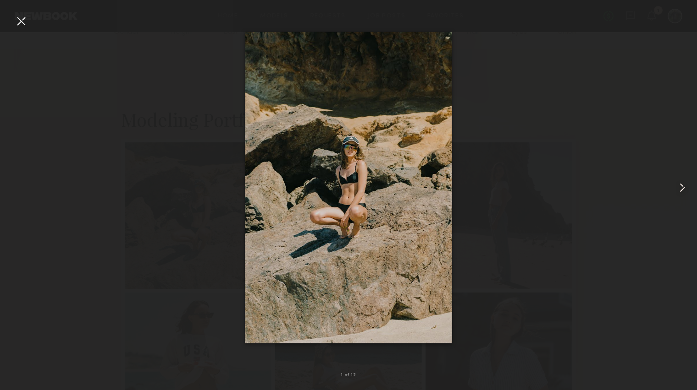
click at [680, 189] on common-icon at bounding box center [682, 188] width 15 height 15
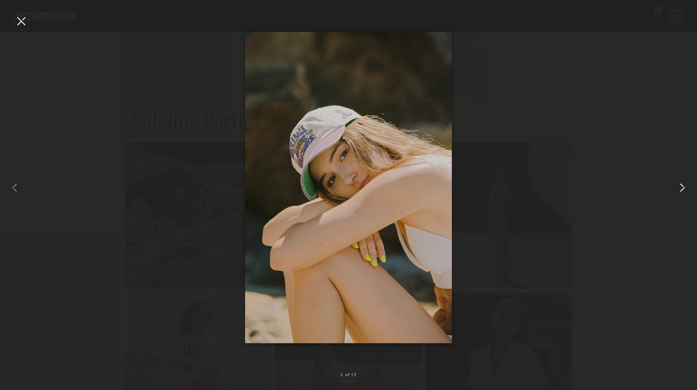
click at [680, 189] on common-icon at bounding box center [682, 188] width 15 height 15
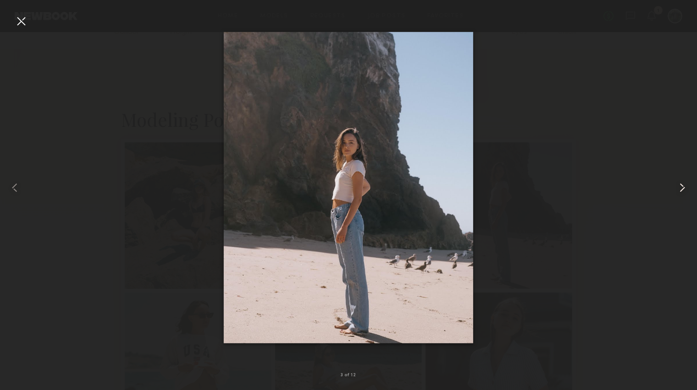
click at [680, 189] on common-icon at bounding box center [682, 188] width 15 height 15
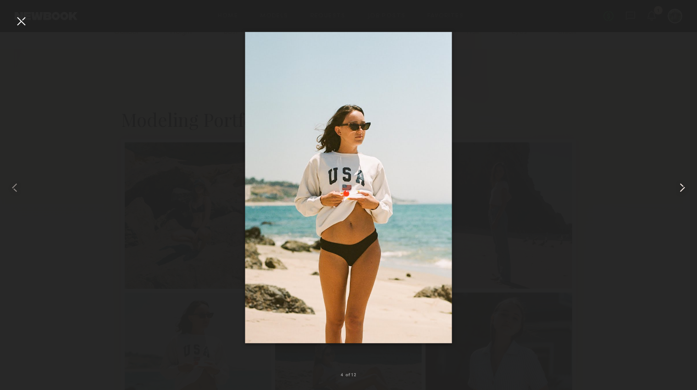
click at [680, 189] on common-icon at bounding box center [682, 188] width 15 height 15
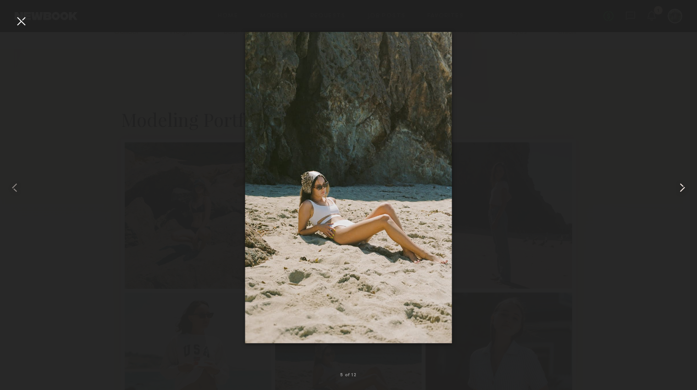
click at [680, 189] on common-icon at bounding box center [682, 188] width 15 height 15
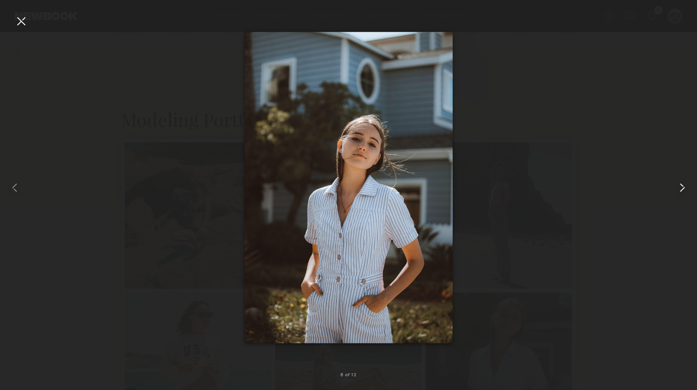
click at [680, 189] on common-icon at bounding box center [682, 188] width 15 height 15
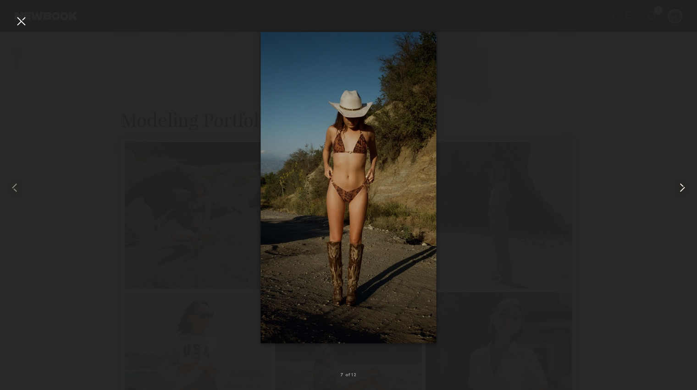
click at [680, 189] on common-icon at bounding box center [682, 188] width 15 height 15
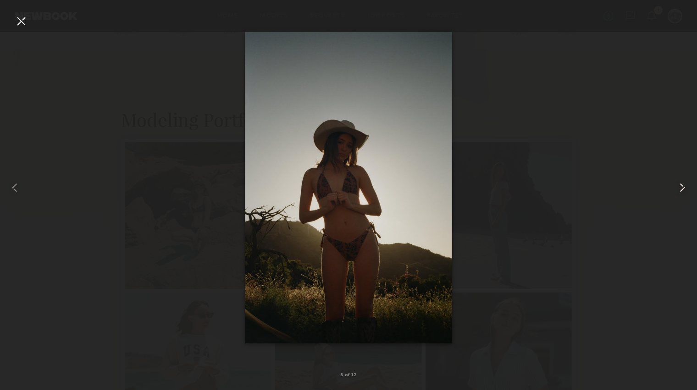
click at [680, 189] on common-icon at bounding box center [682, 188] width 15 height 15
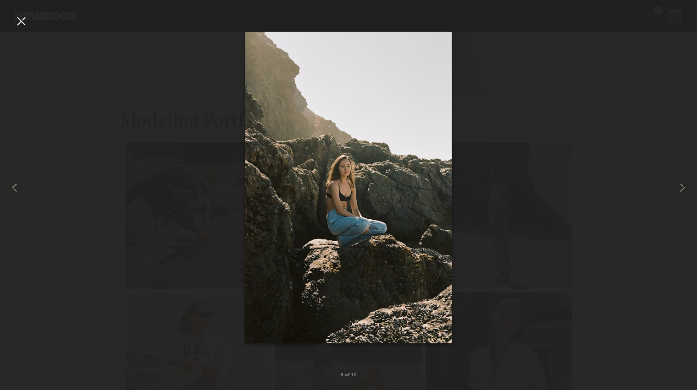
drag, startPoint x: 26, startPoint y: 22, endPoint x: 46, endPoint y: 36, distance: 24.7
click at [27, 22] on div at bounding box center [21, 21] width 15 height 15
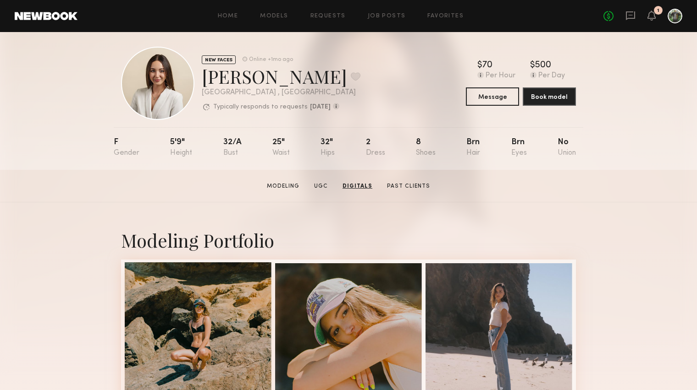
scroll to position [0, 0]
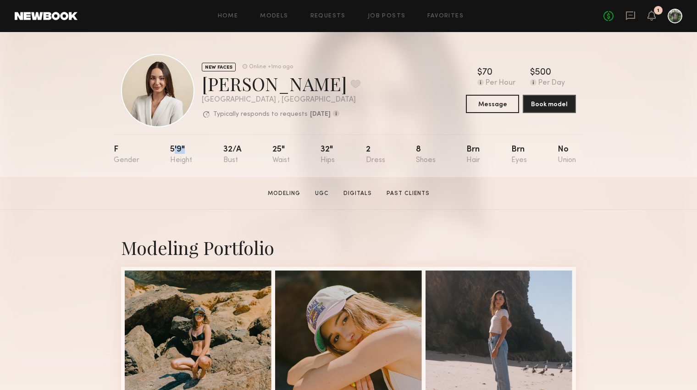
drag, startPoint x: 172, startPoint y: 150, endPoint x: 218, endPoint y: 180, distance: 54.3
click at [187, 151] on nb-model-profile-props "F 5'9" 32/a 25" 32" 2 8 Brn Brn No" at bounding box center [348, 156] width 469 height 43
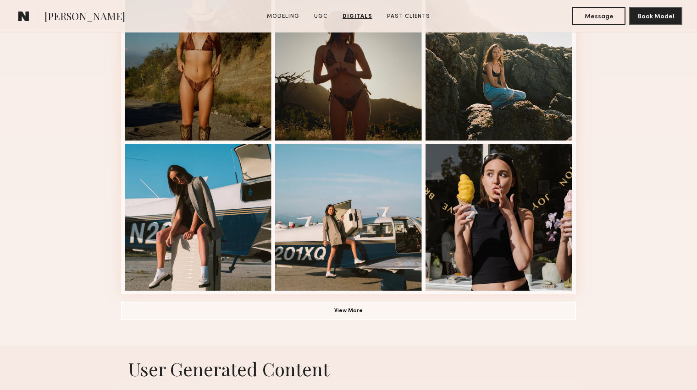
scroll to position [576, 0]
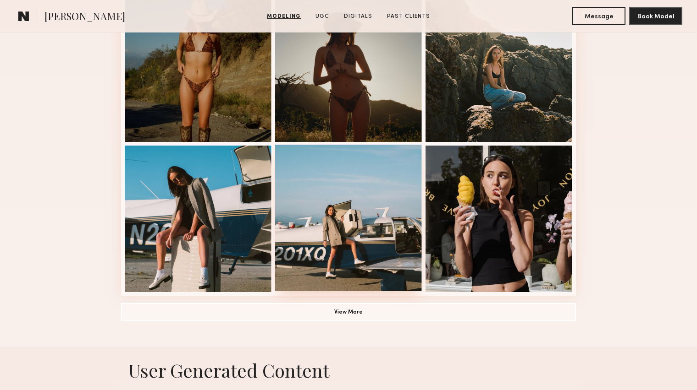
click at [303, 210] on div at bounding box center [348, 218] width 147 height 147
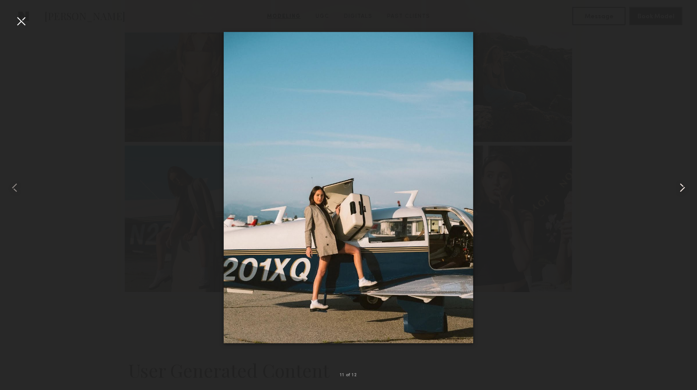
click at [676, 186] on common-icon at bounding box center [682, 188] width 15 height 15
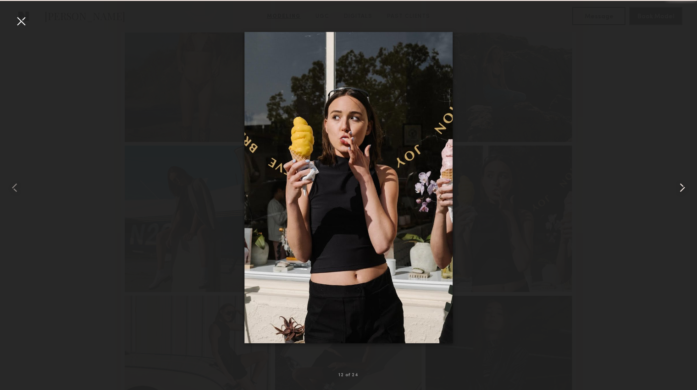
click at [676, 186] on common-icon at bounding box center [682, 188] width 15 height 15
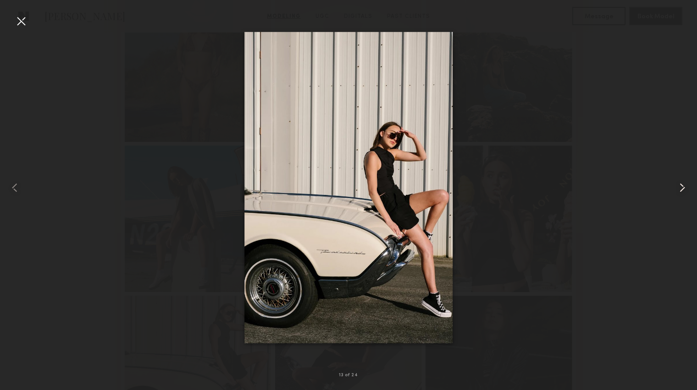
click at [676, 186] on common-icon at bounding box center [682, 188] width 15 height 15
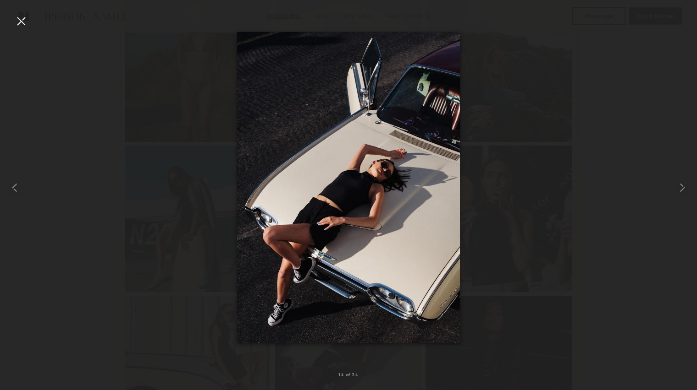
click at [25, 23] on div at bounding box center [21, 21] width 15 height 15
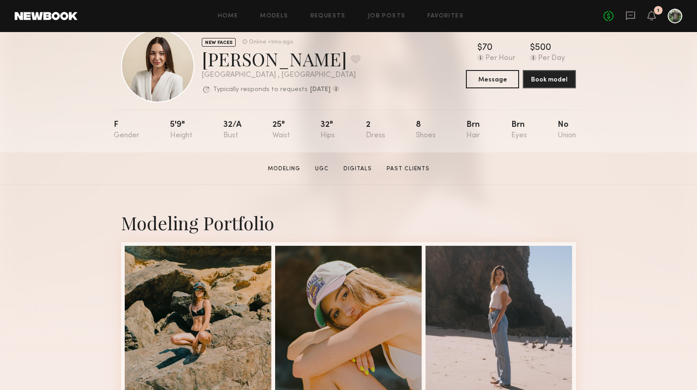
scroll to position [0, 0]
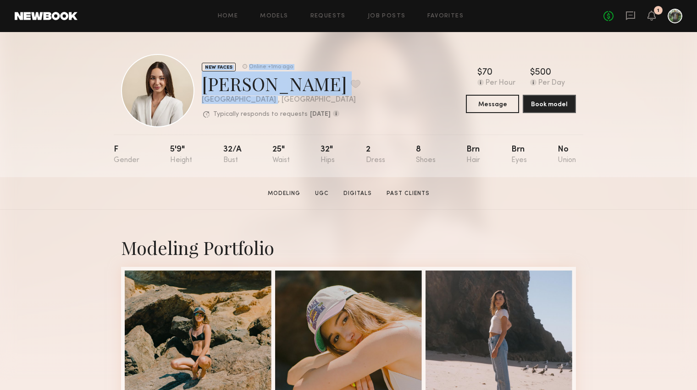
drag, startPoint x: 269, startPoint y: 101, endPoint x: 175, endPoint y: 99, distance: 94.0
click at [175, 99] on div "NEW FACES Online +1mo ago Chloe C. Favorite Newport Beach , CA Typically respon…" at bounding box center [240, 90] width 239 height 73
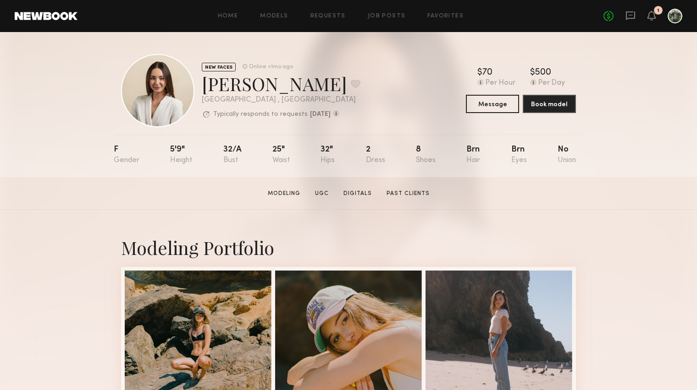
click at [294, 108] on div "NEW FACES Online +1mo ago Chloe C. Favorite Newport Beach , CA Typically respon…" at bounding box center [281, 90] width 159 height 57
